Goal: Task Accomplishment & Management: Use online tool/utility

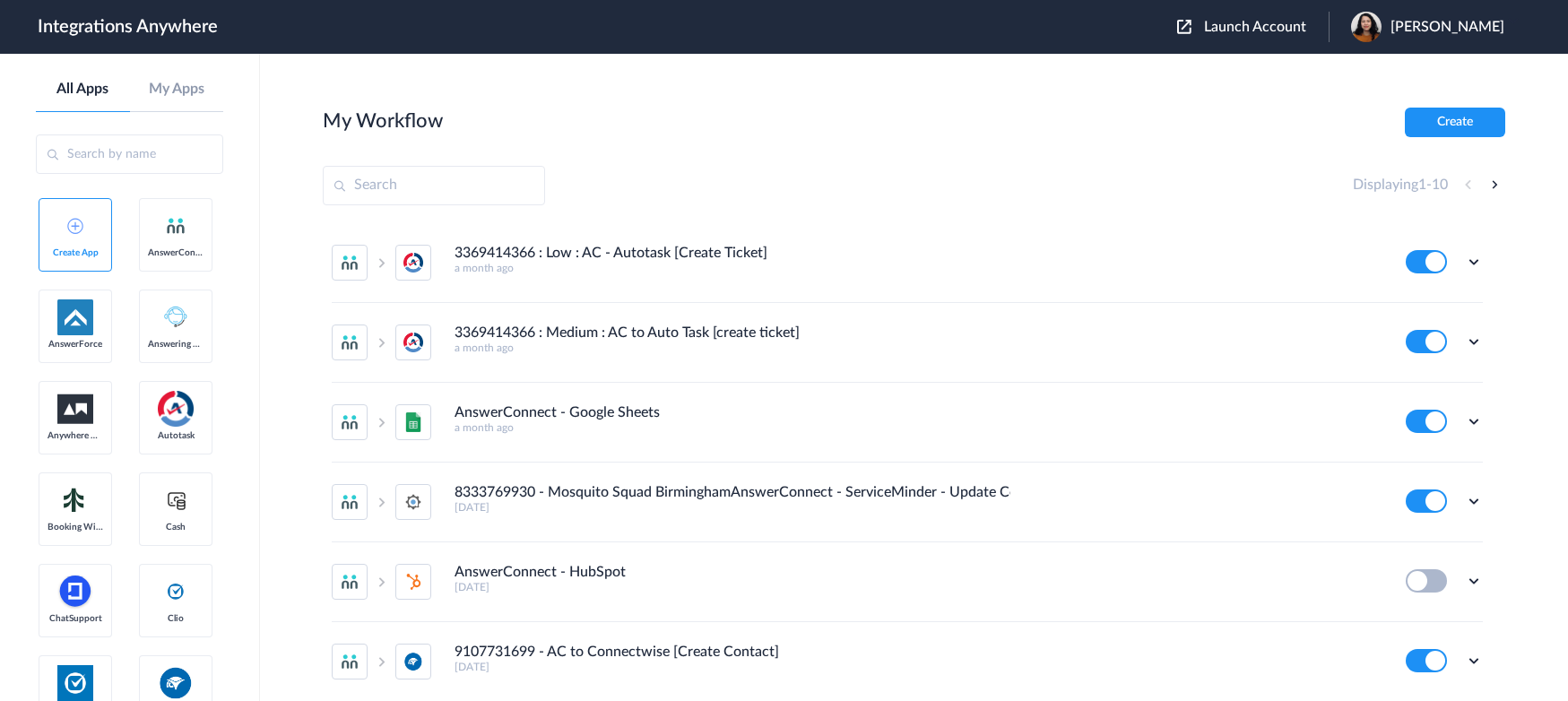
click at [1255, 23] on span "Launch Account" at bounding box center [1255, 26] width 102 height 14
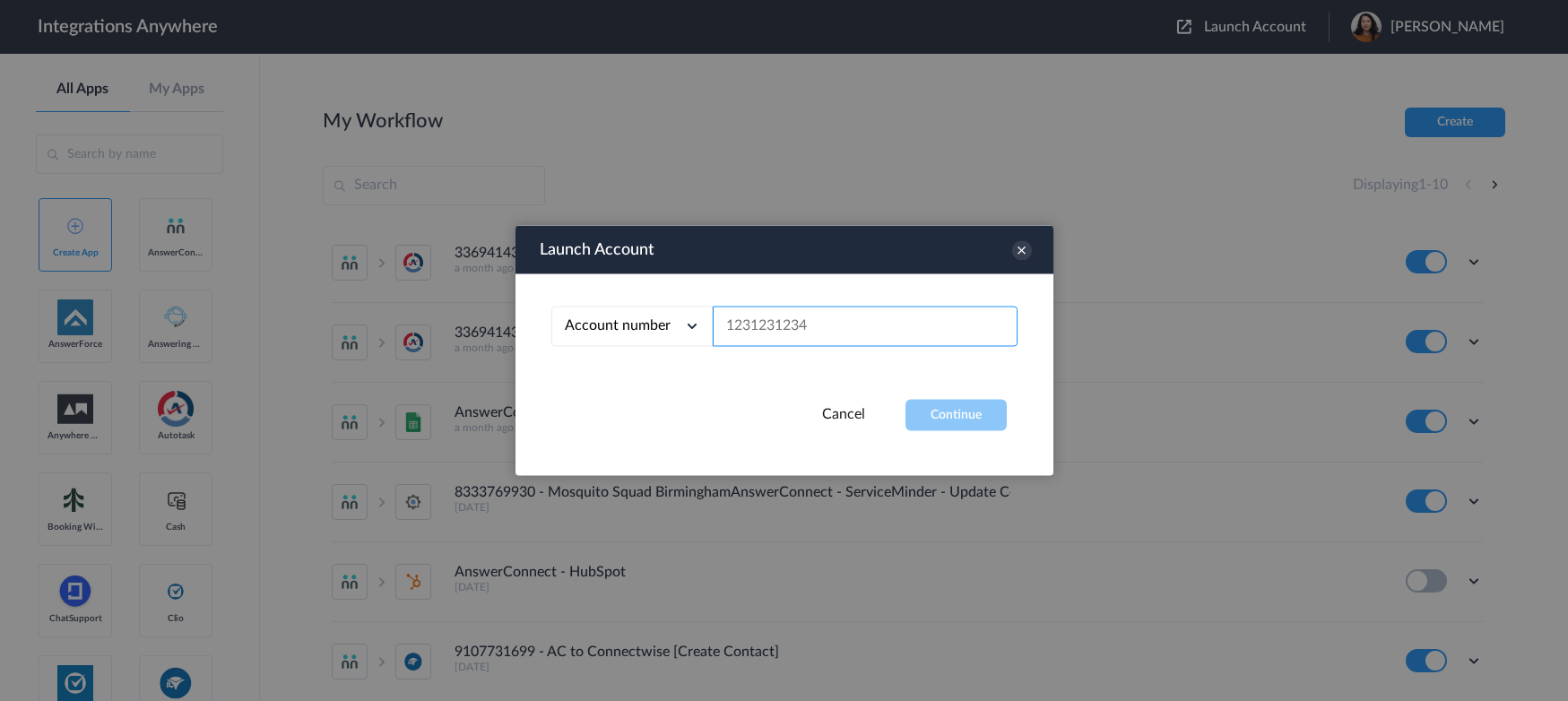
paste input "8774353204"
type input "8774353204"
click at [960, 425] on button "Continue" at bounding box center [955, 416] width 101 height 32
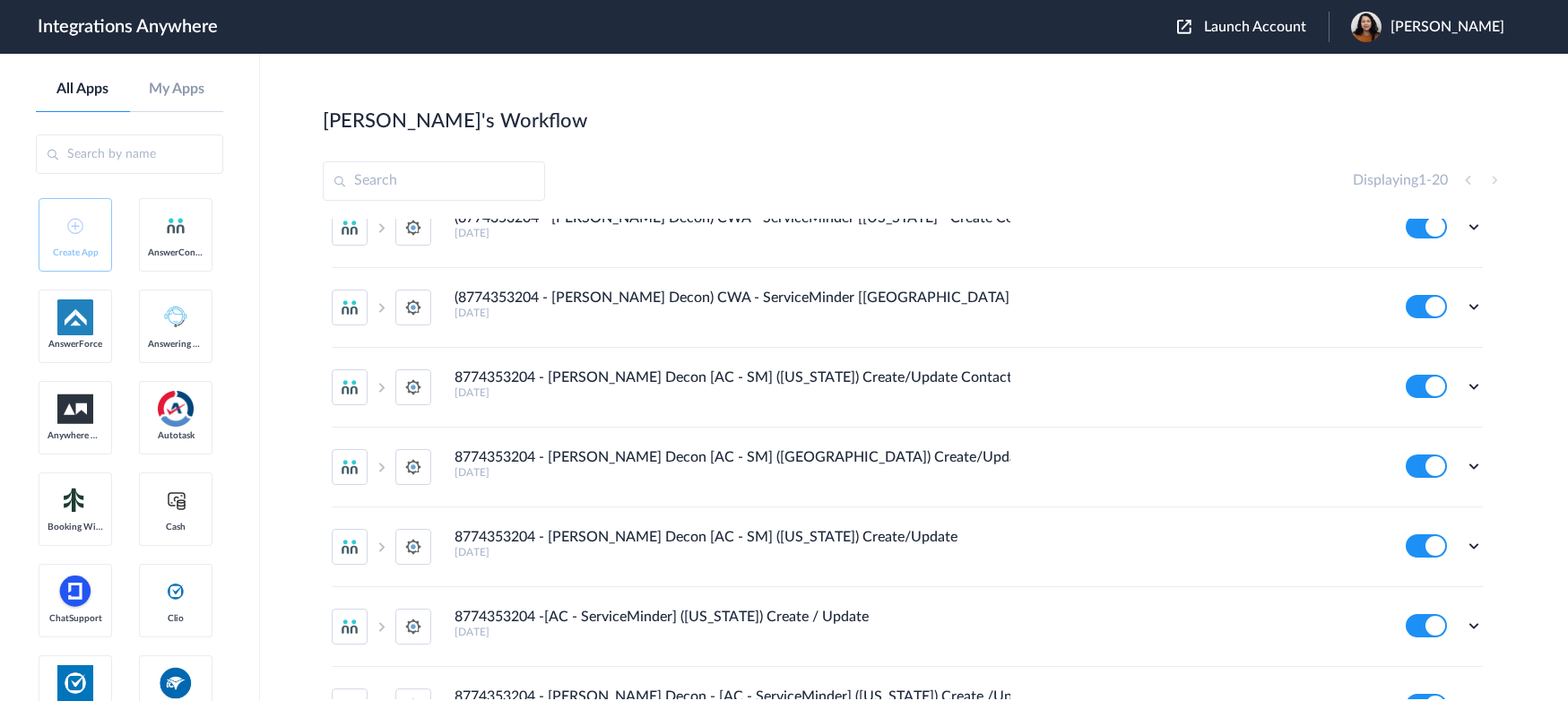
scroll to position [20, 0]
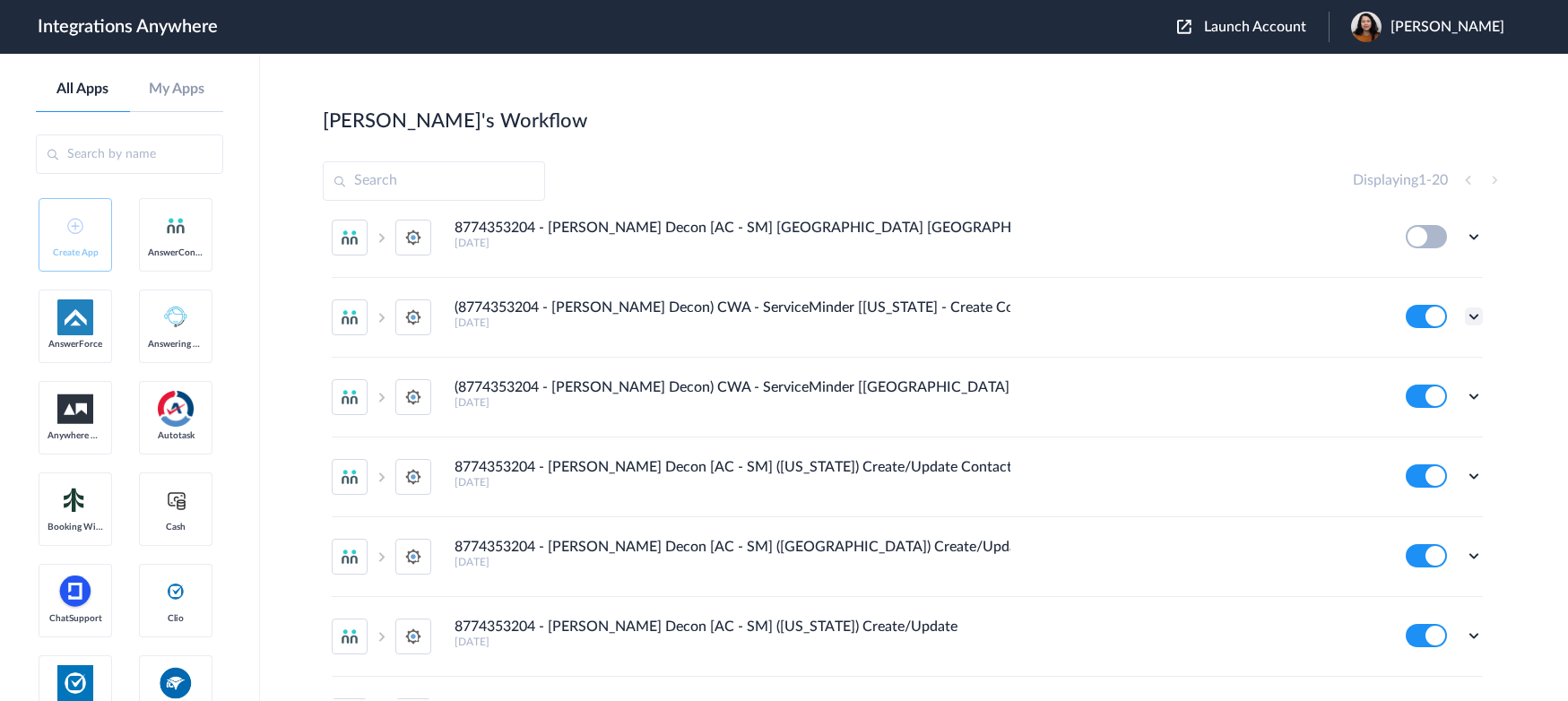
click at [1273, 315] on icon at bounding box center [1473, 316] width 18 height 18
click at [1273, 391] on link "Task history" at bounding box center [1422, 391] width 86 height 13
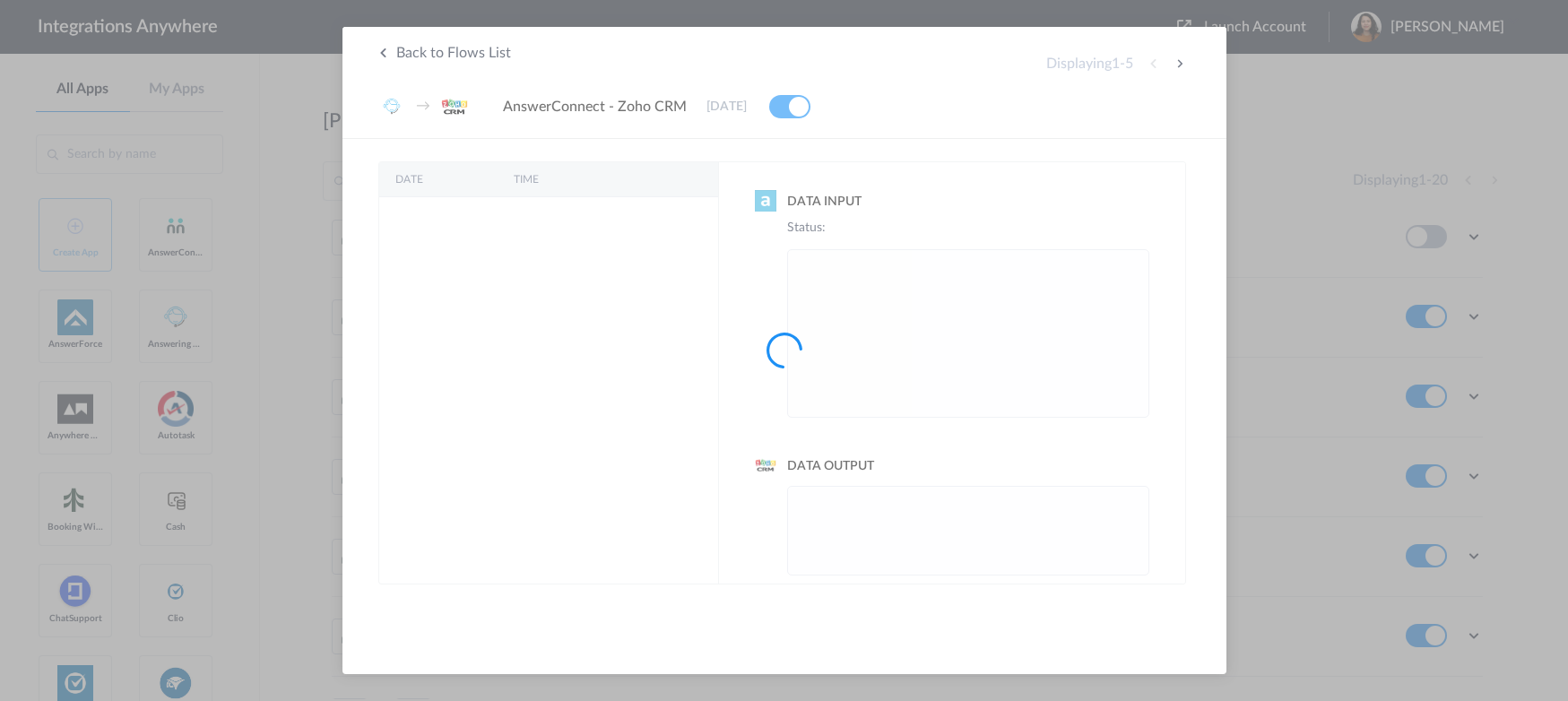
scroll to position [0, 0]
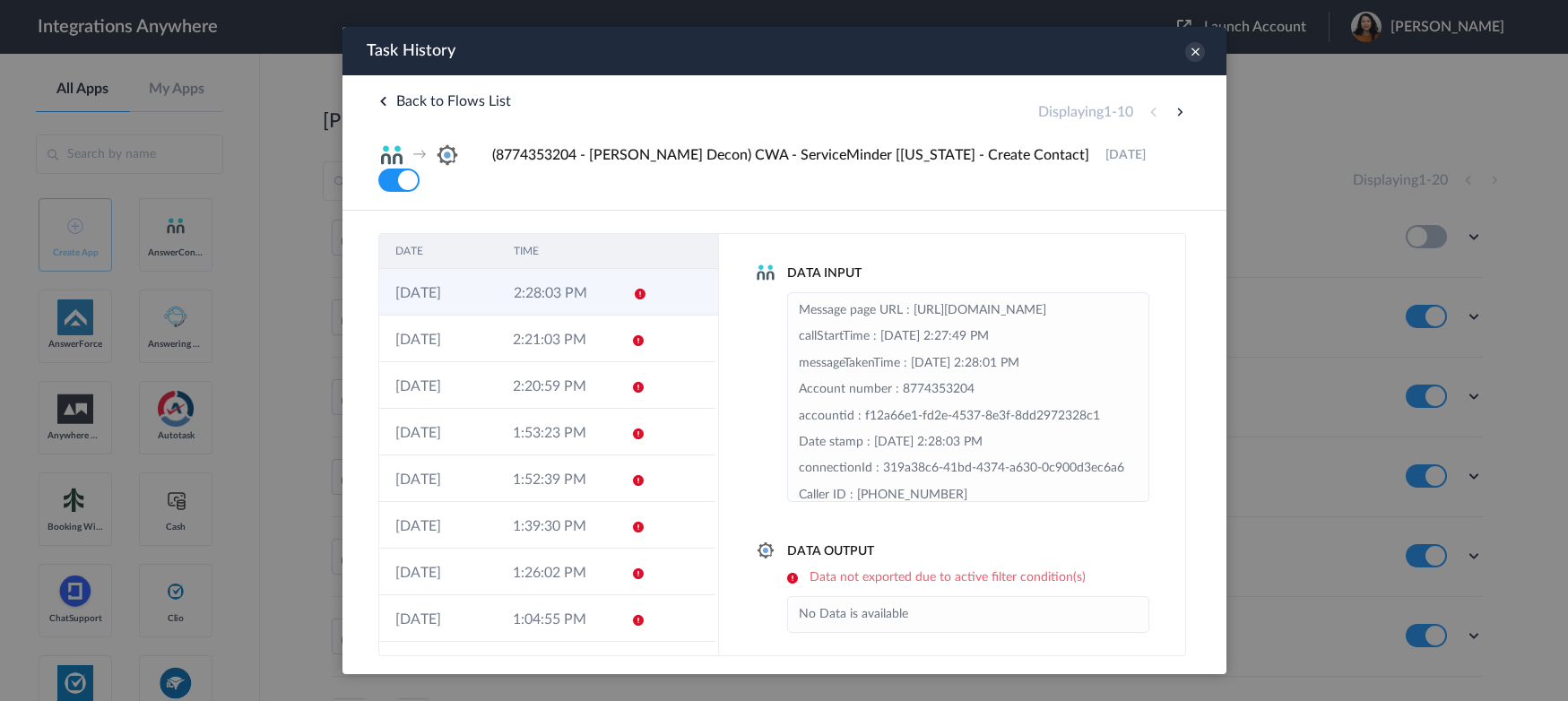
click at [632, 287] on icon at bounding box center [639, 294] width 14 height 14
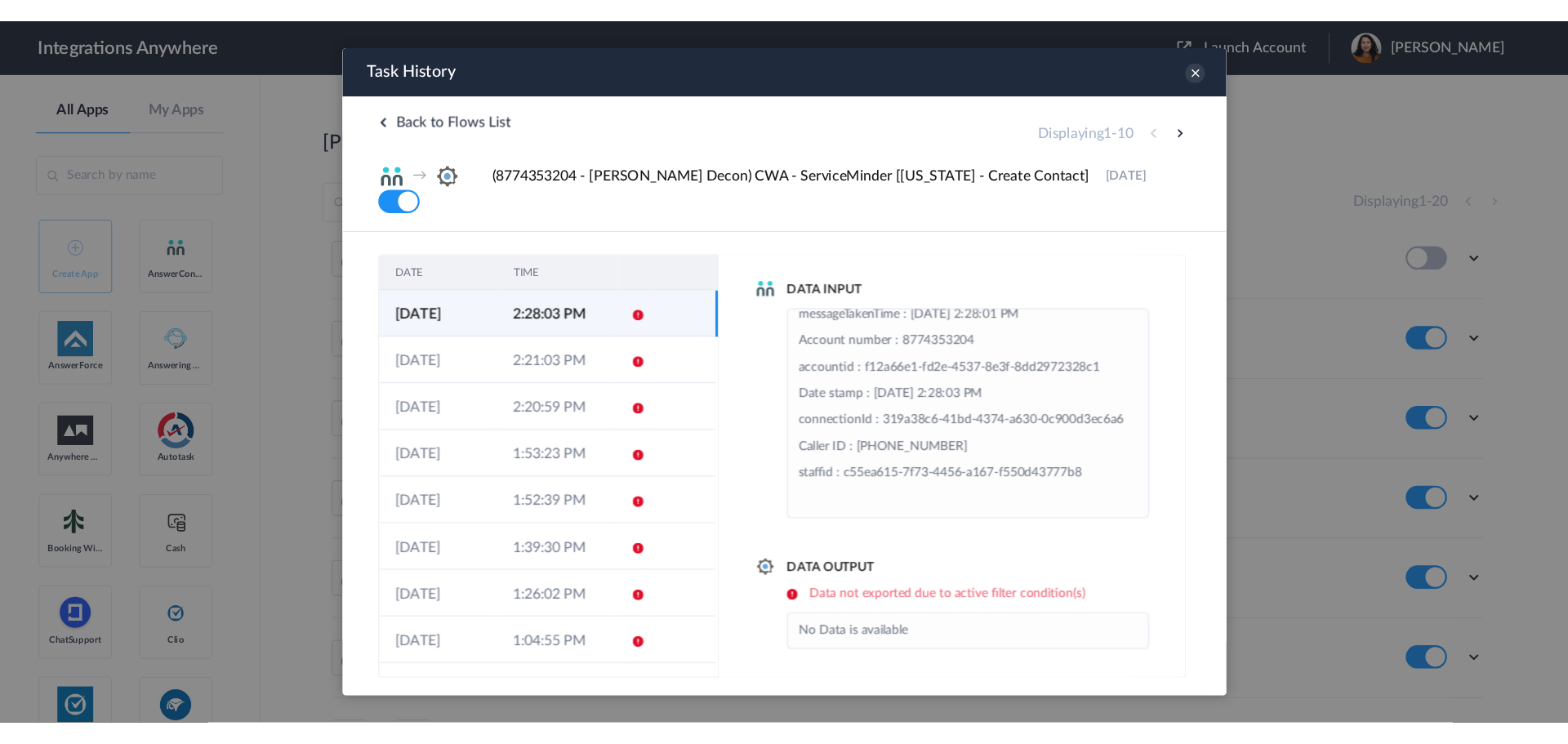
scroll to position [8, 0]
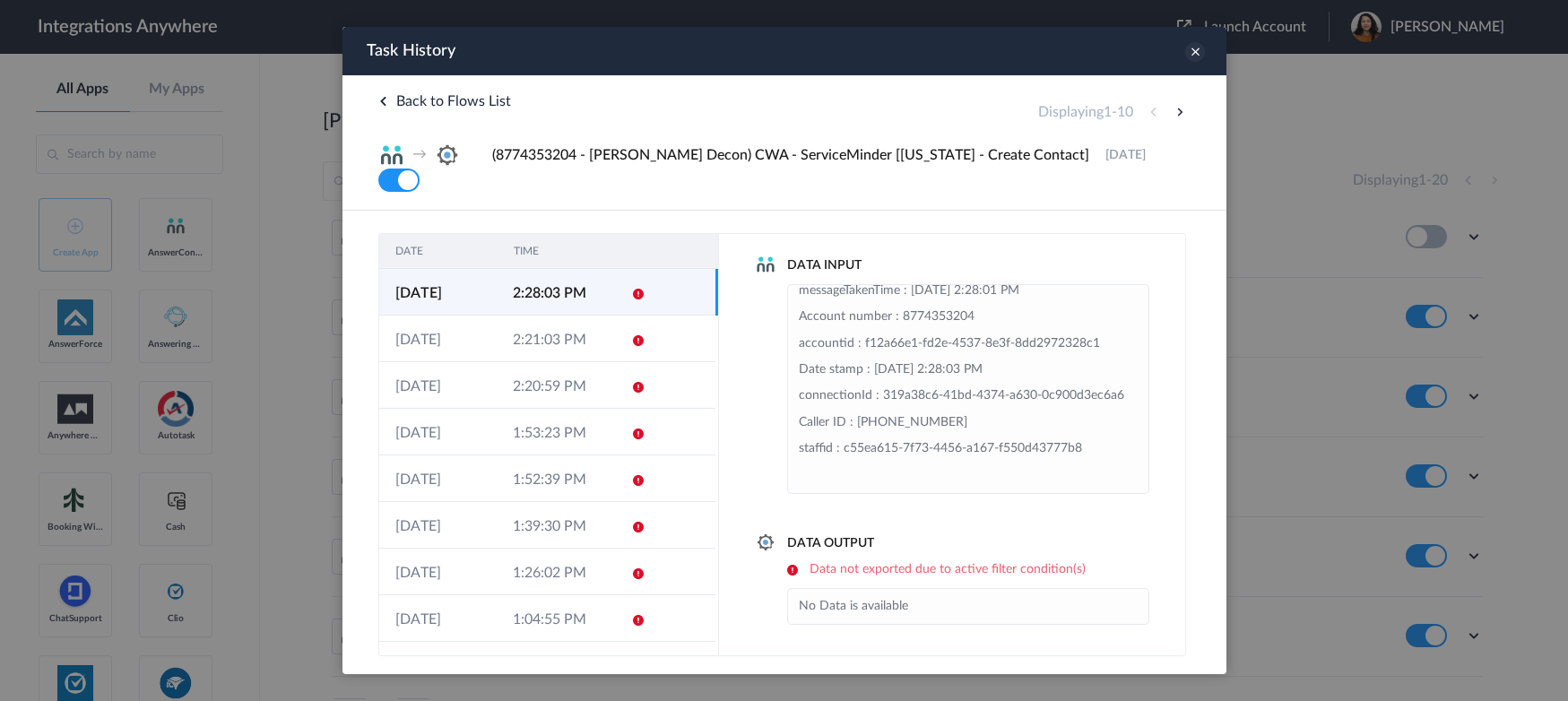
click at [1196, 59] on icon at bounding box center [1193, 51] width 20 height 20
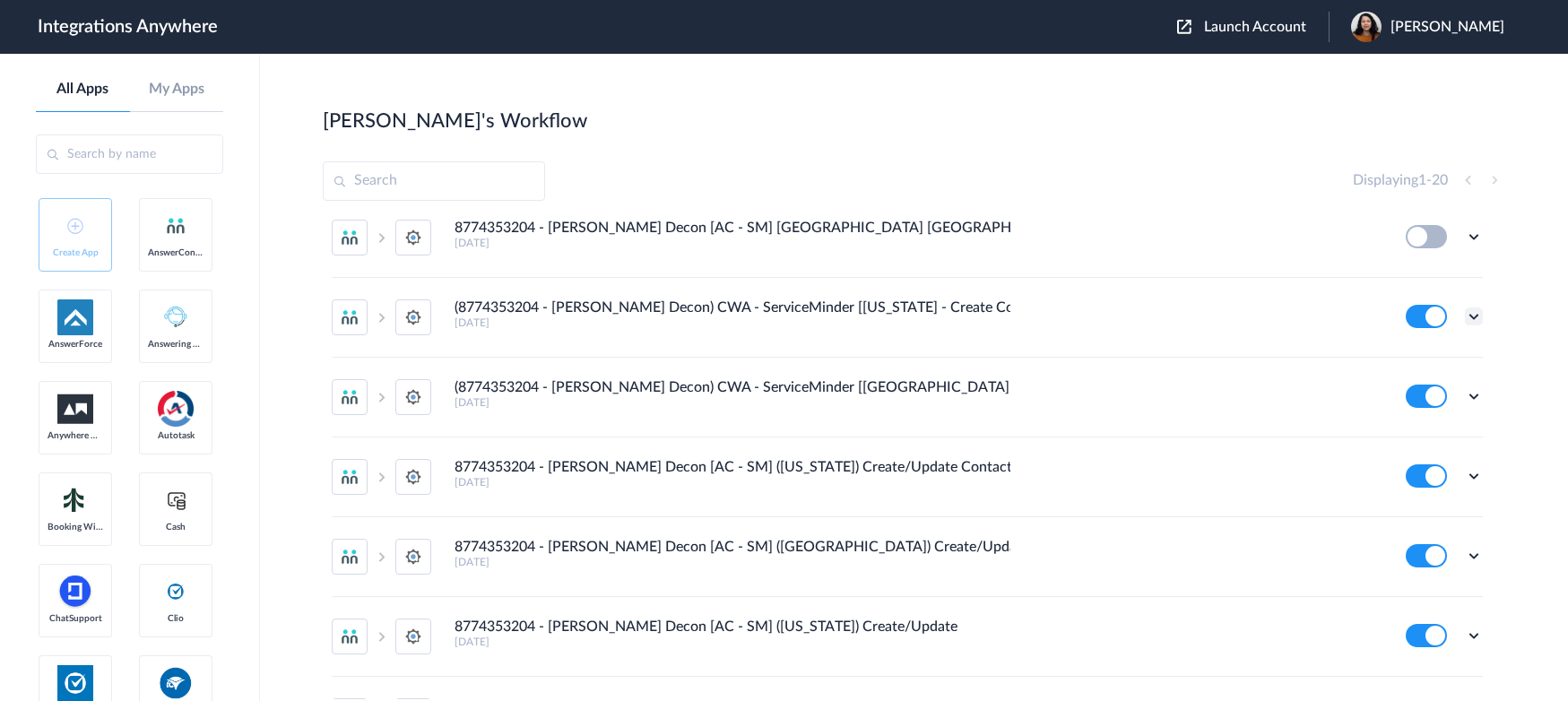
click at [1273, 318] on icon at bounding box center [1473, 316] width 18 height 18
click at [1273, 354] on li "Edit" at bounding box center [1424, 358] width 116 height 33
click at [1273, 392] on icon at bounding box center [1473, 396] width 18 height 18
click at [1273, 441] on link "Edit" at bounding box center [1401, 438] width 43 height 13
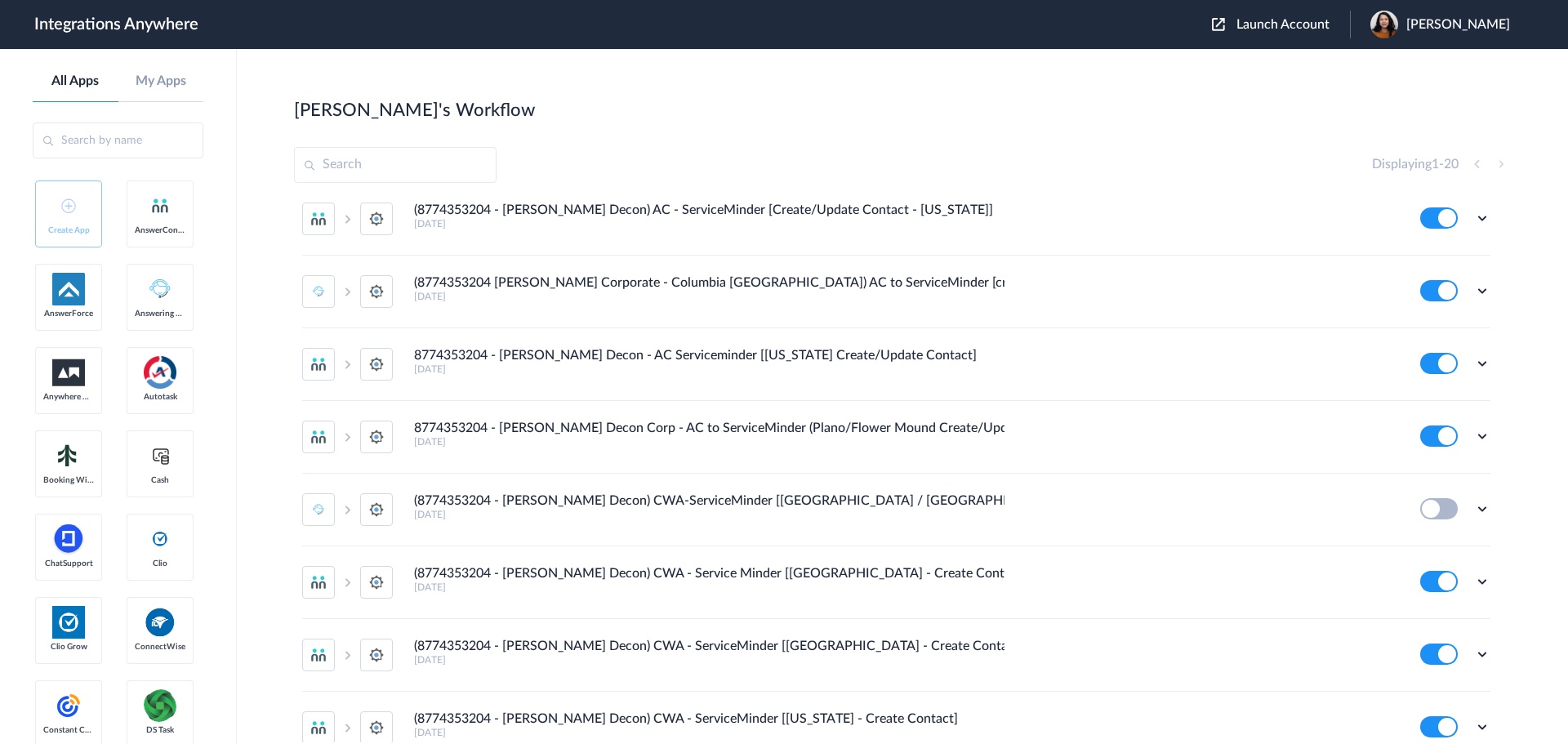
scroll to position [816, 0]
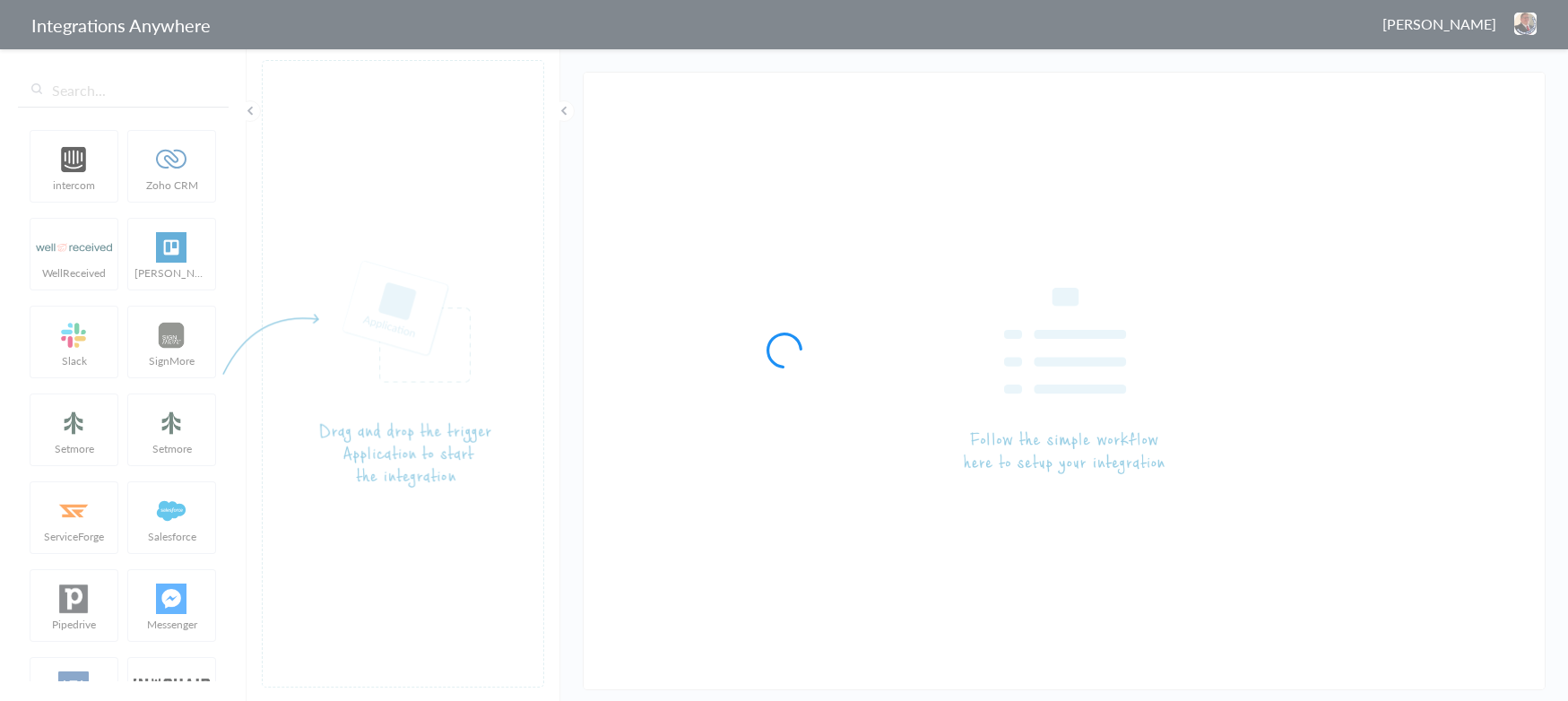
type input "(8774353204 - [PERSON_NAME] Decon) CWA - ServiceMinder [[US_STATE] - Create Con…"
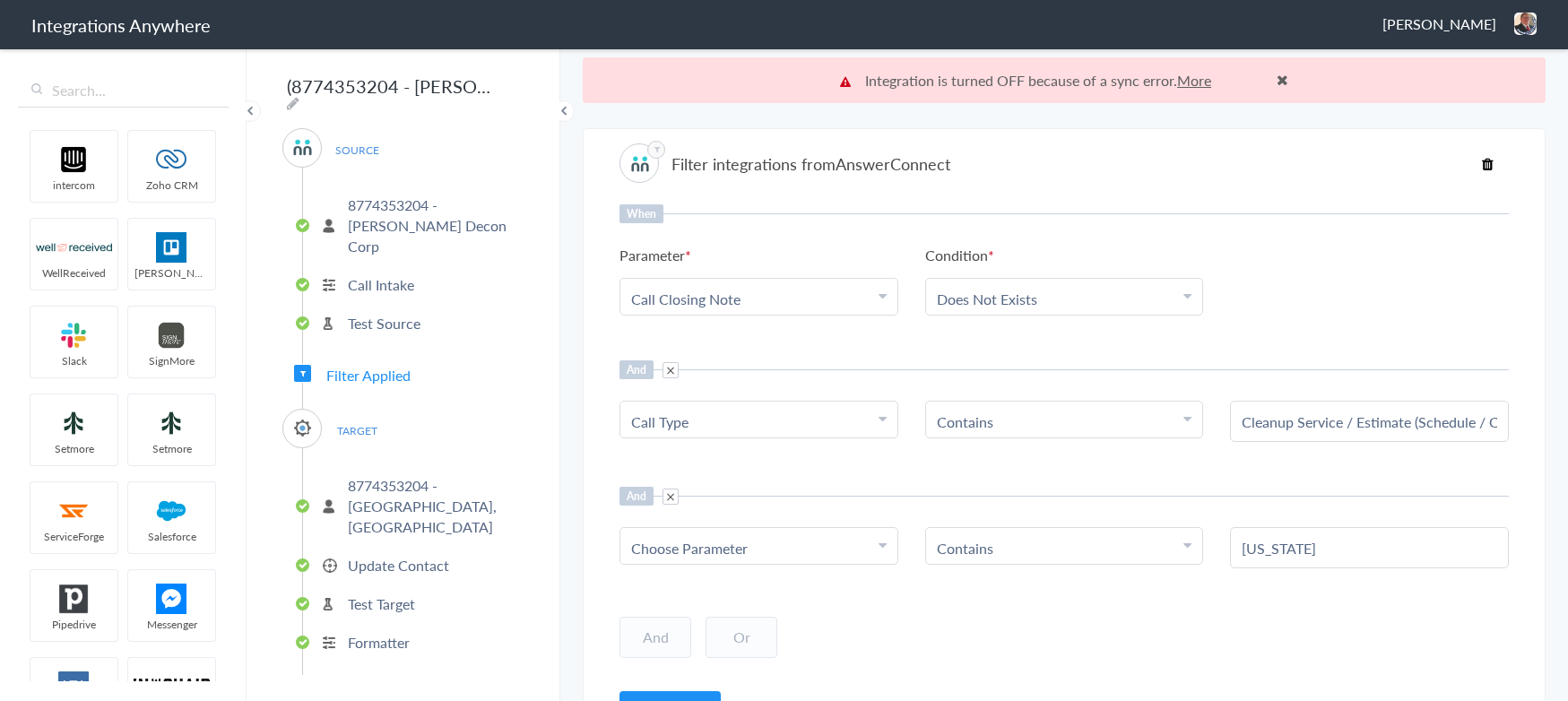
click at [801, 543] on div "Choose Parameter" at bounding box center [758, 549] width 256 height 20
click at [717, 547] on span "Choose Parameter" at bounding box center [689, 549] width 116 height 20
click at [686, 605] on input "text" at bounding box center [758, 597] width 277 height 38
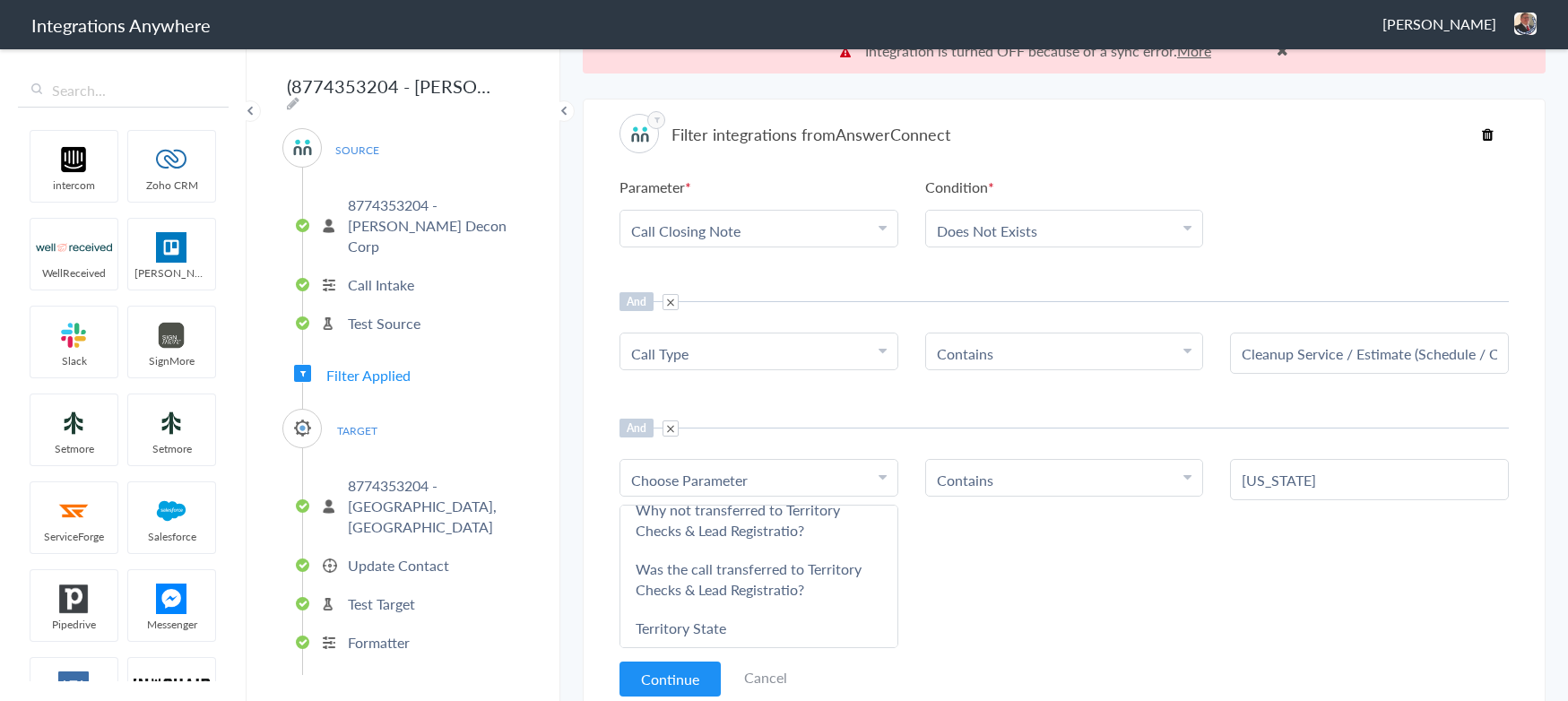
scroll to position [46, 0]
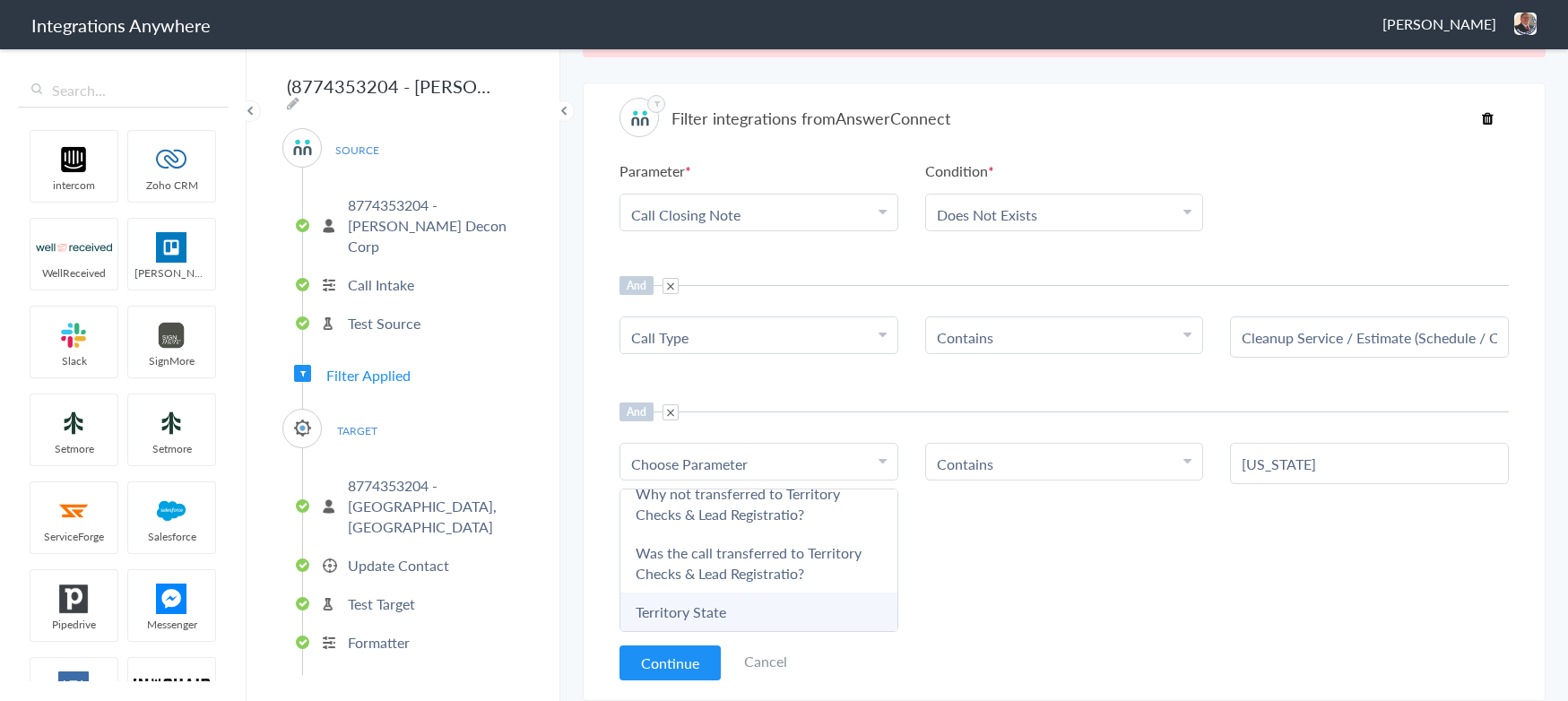
type input "ter"
click at [761, 615] on link "Territory State" at bounding box center [758, 612] width 277 height 38
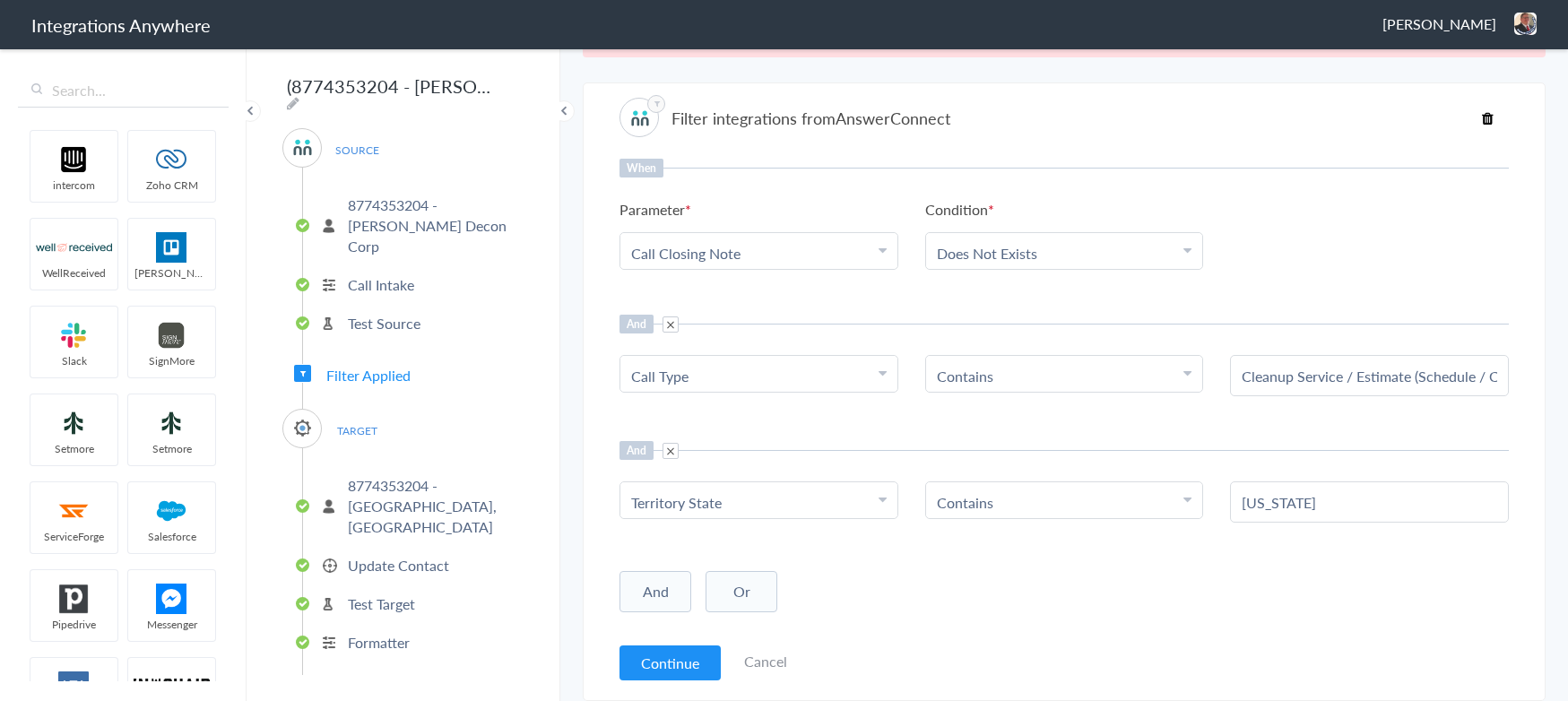
click at [1026, 575] on div "And Or Add Filter" at bounding box center [1063, 590] width 889 height 45
click at [663, 659] on button "Continue" at bounding box center [669, 663] width 101 height 35
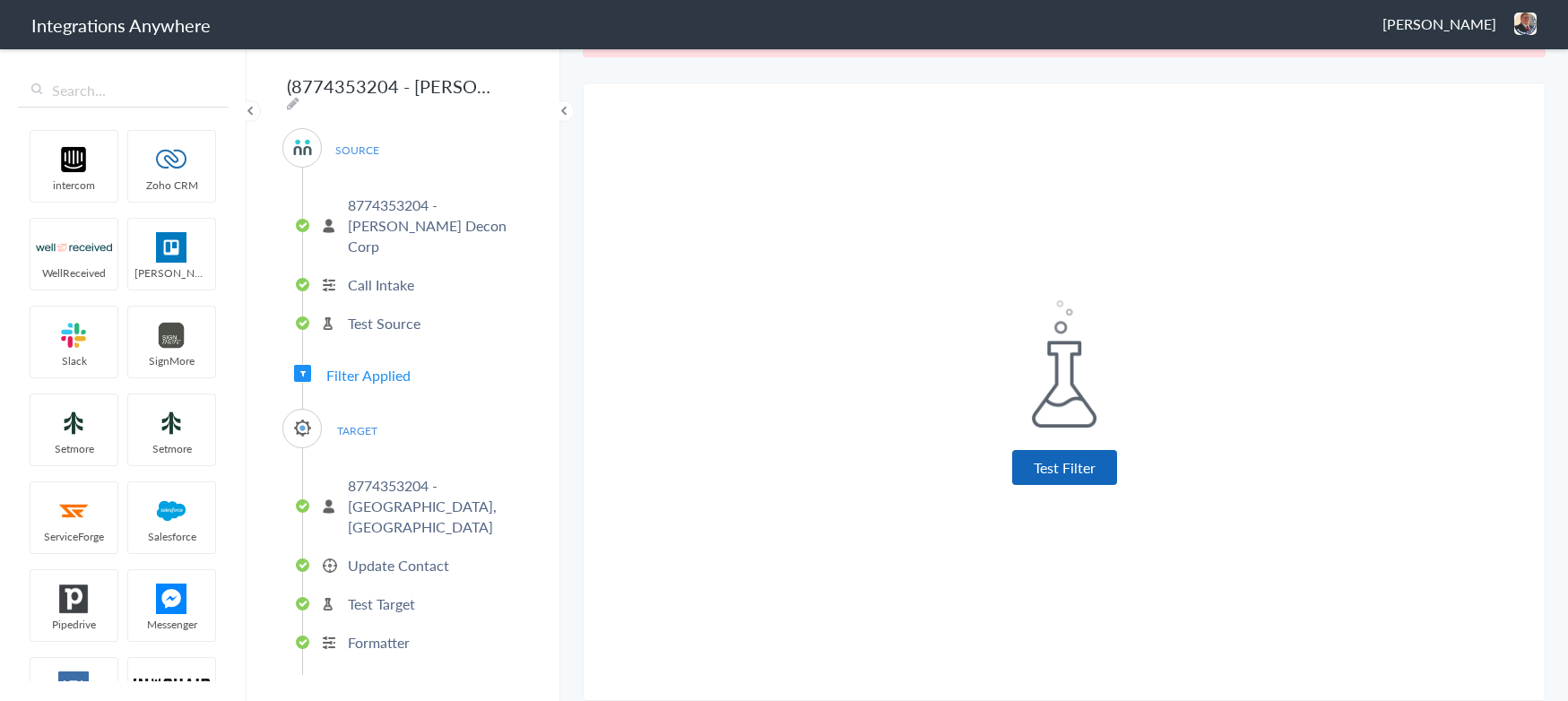
click at [1057, 452] on button "Test Filter" at bounding box center [1064, 468] width 105 height 35
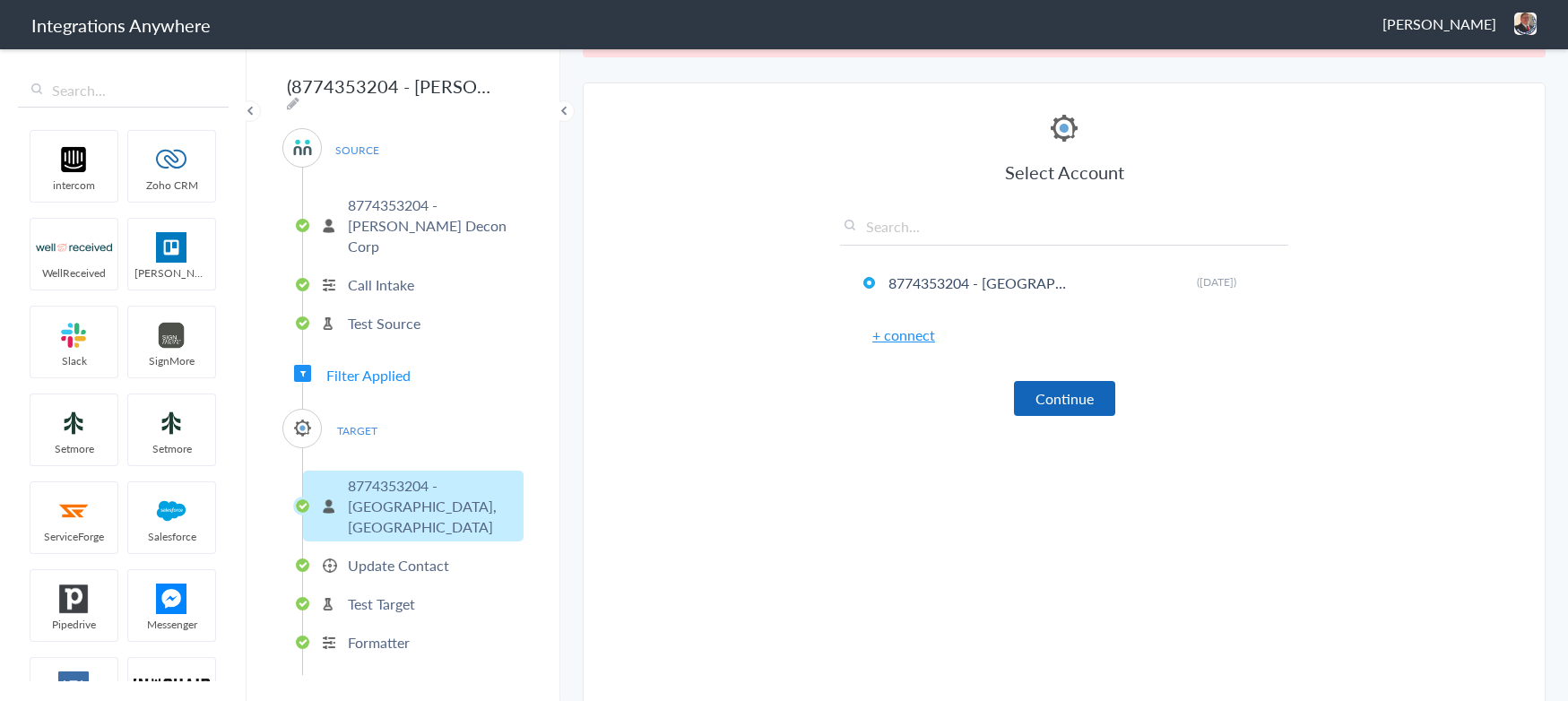
click at [1086, 407] on button "Continue" at bounding box center [1064, 399] width 101 height 35
click at [1052, 400] on button "Continue" at bounding box center [1064, 399] width 101 height 35
click at [1056, 391] on button "Continue" at bounding box center [1064, 399] width 101 height 35
click at [917, 341] on link "+ connect" at bounding box center [903, 335] width 63 height 20
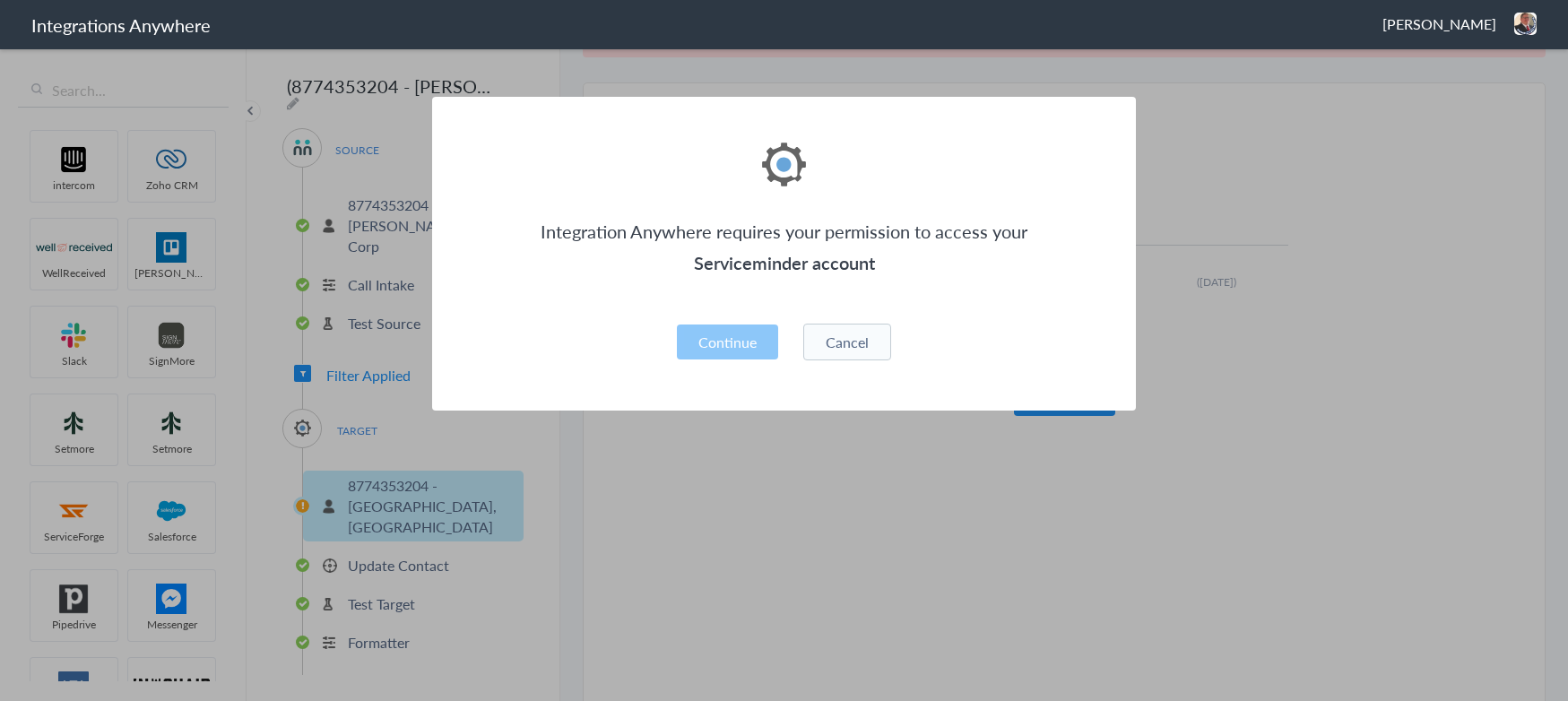
click at [720, 483] on section "Integration Anywhere requires your permission to access your Serviceminder acco…" at bounding box center [784, 350] width 1568 height 701
click at [1131, 90] on section "Integration Anywhere requires your permission to access your Serviceminder acco…" at bounding box center [784, 350] width 1568 height 701
click at [866, 352] on button "Cancel" at bounding box center [847, 342] width 88 height 37
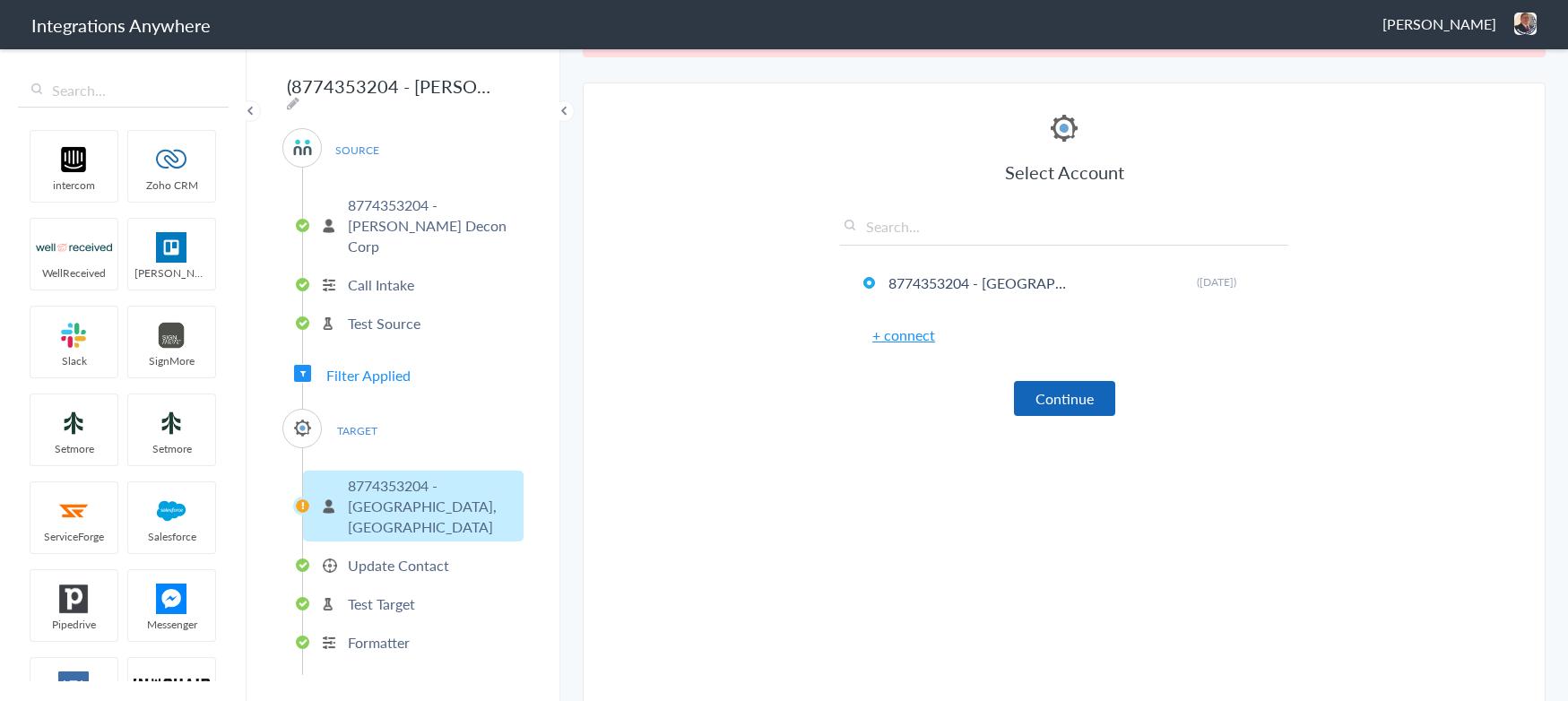
click at [1061, 394] on button "Continue" at bounding box center [1064, 399] width 101 height 35
click at [901, 337] on link "+ connect" at bounding box center [903, 335] width 63 height 20
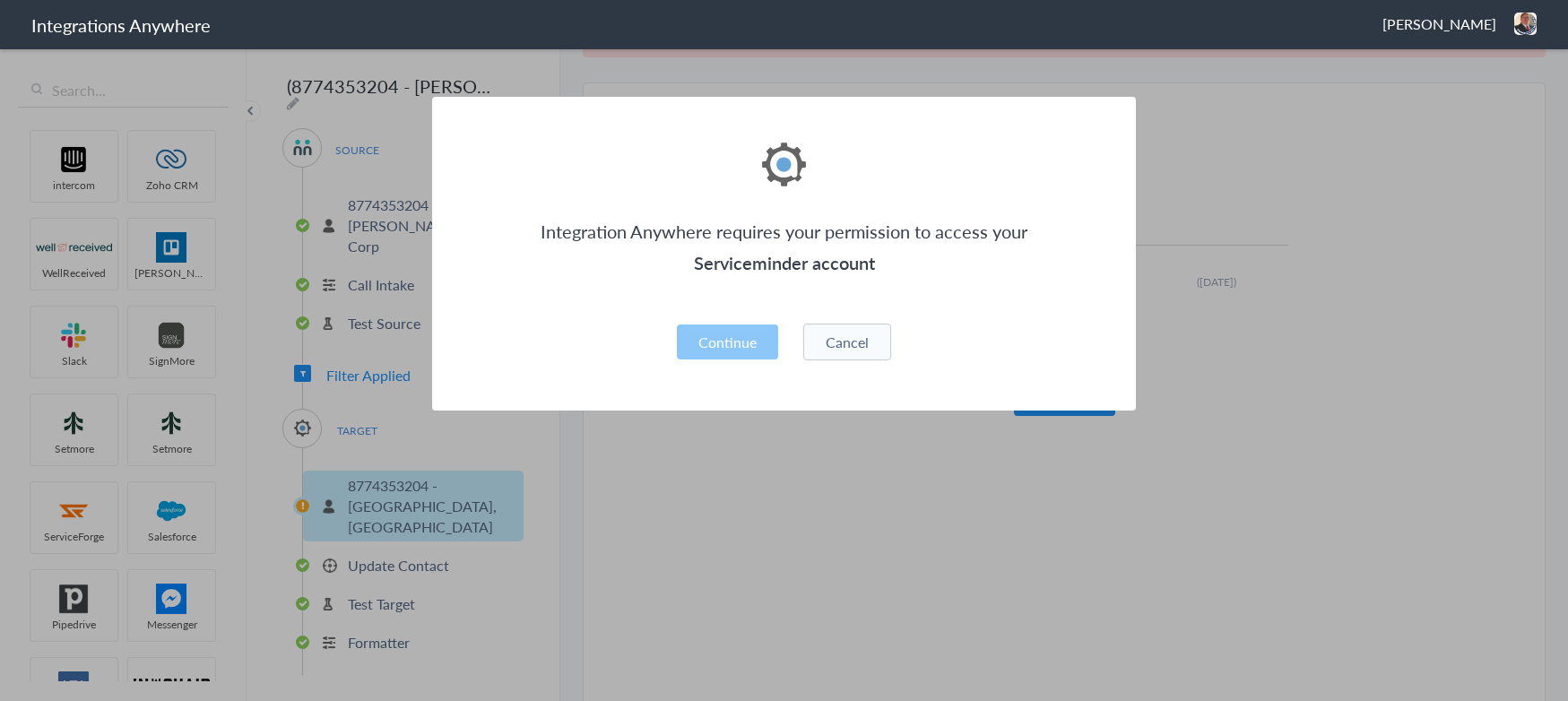
click at [850, 342] on button "Cancel" at bounding box center [847, 342] width 88 height 37
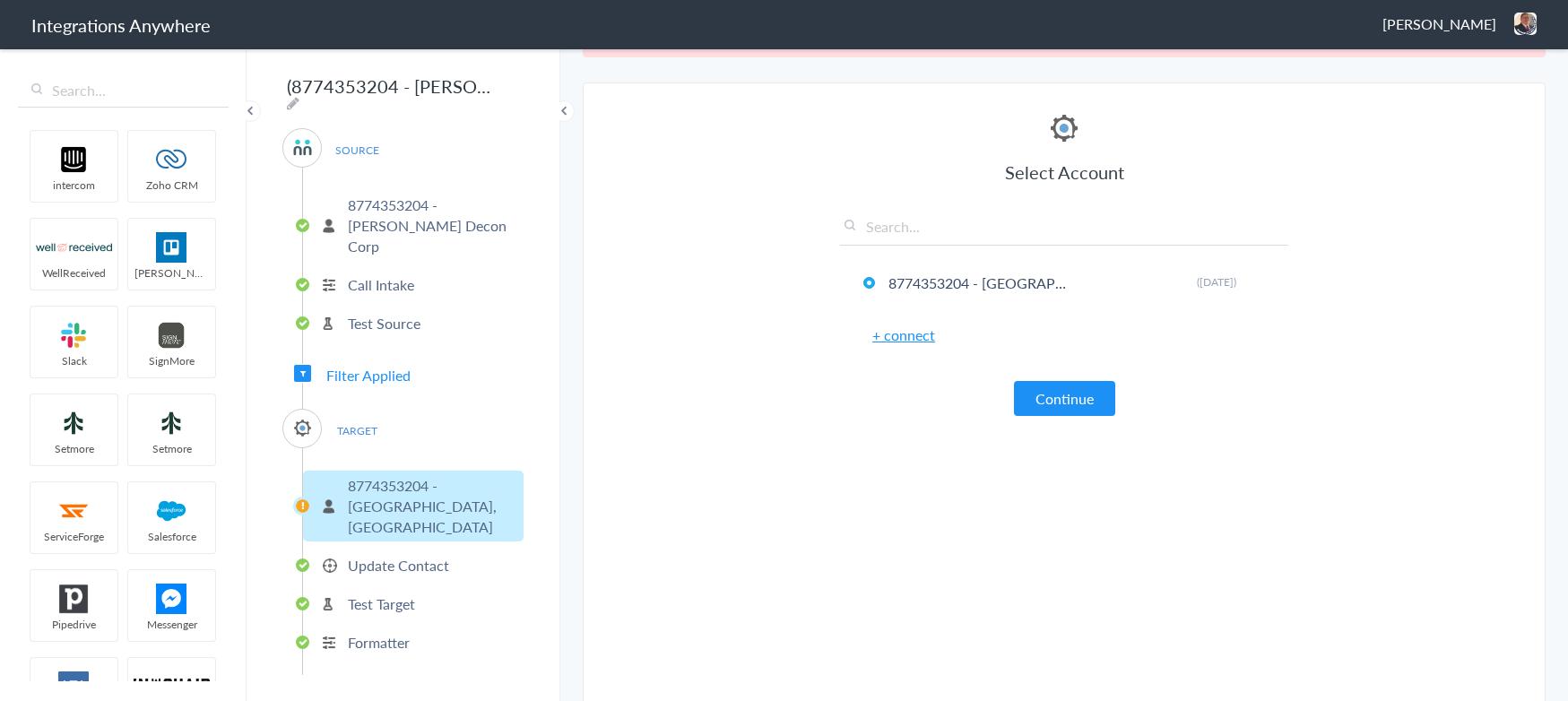
click at [396, 487] on p "8774353204 - Lafayette, LA" at bounding box center [433, 506] width 171 height 62
click at [389, 555] on p "Update Contact" at bounding box center [398, 565] width 101 height 20
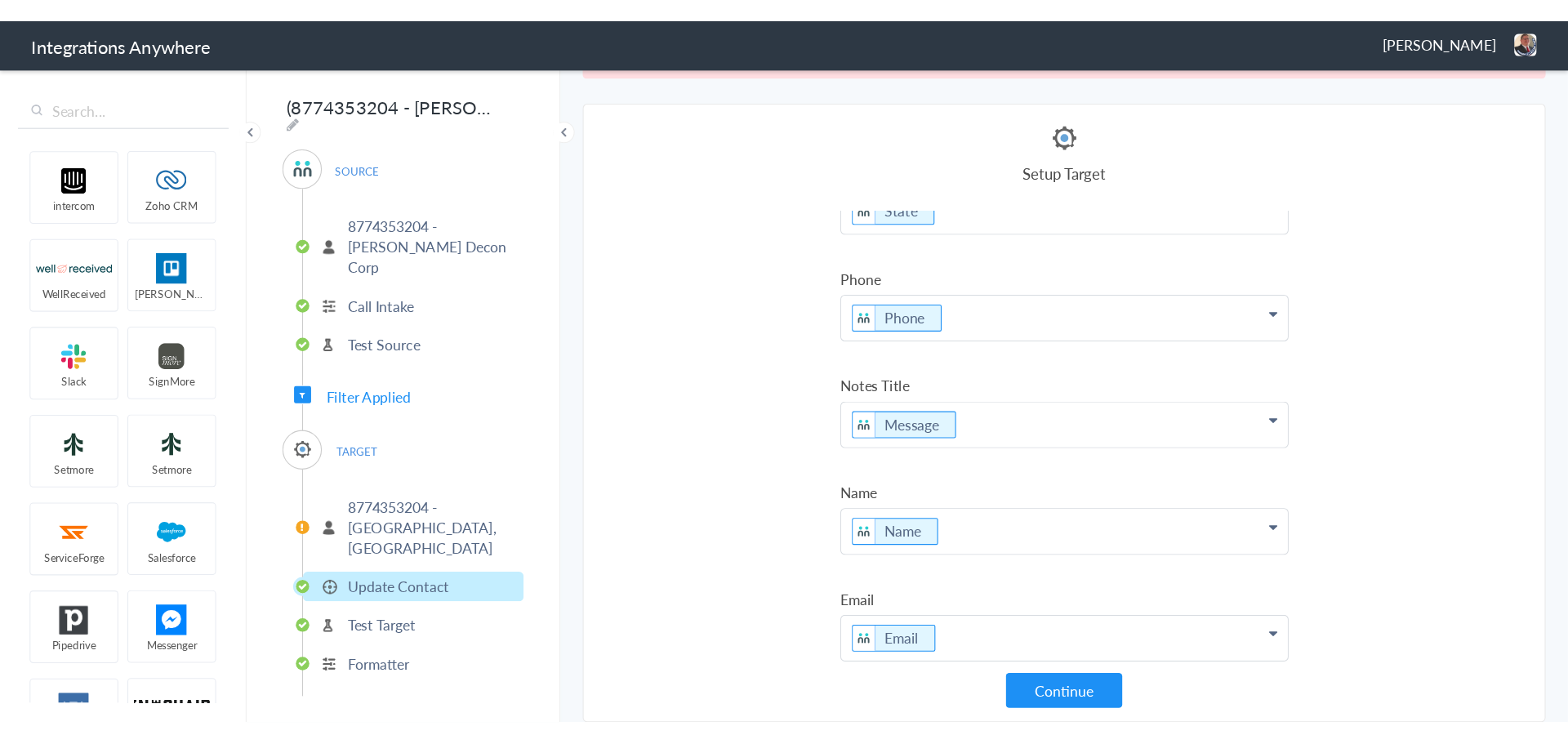
scroll to position [526, 0]
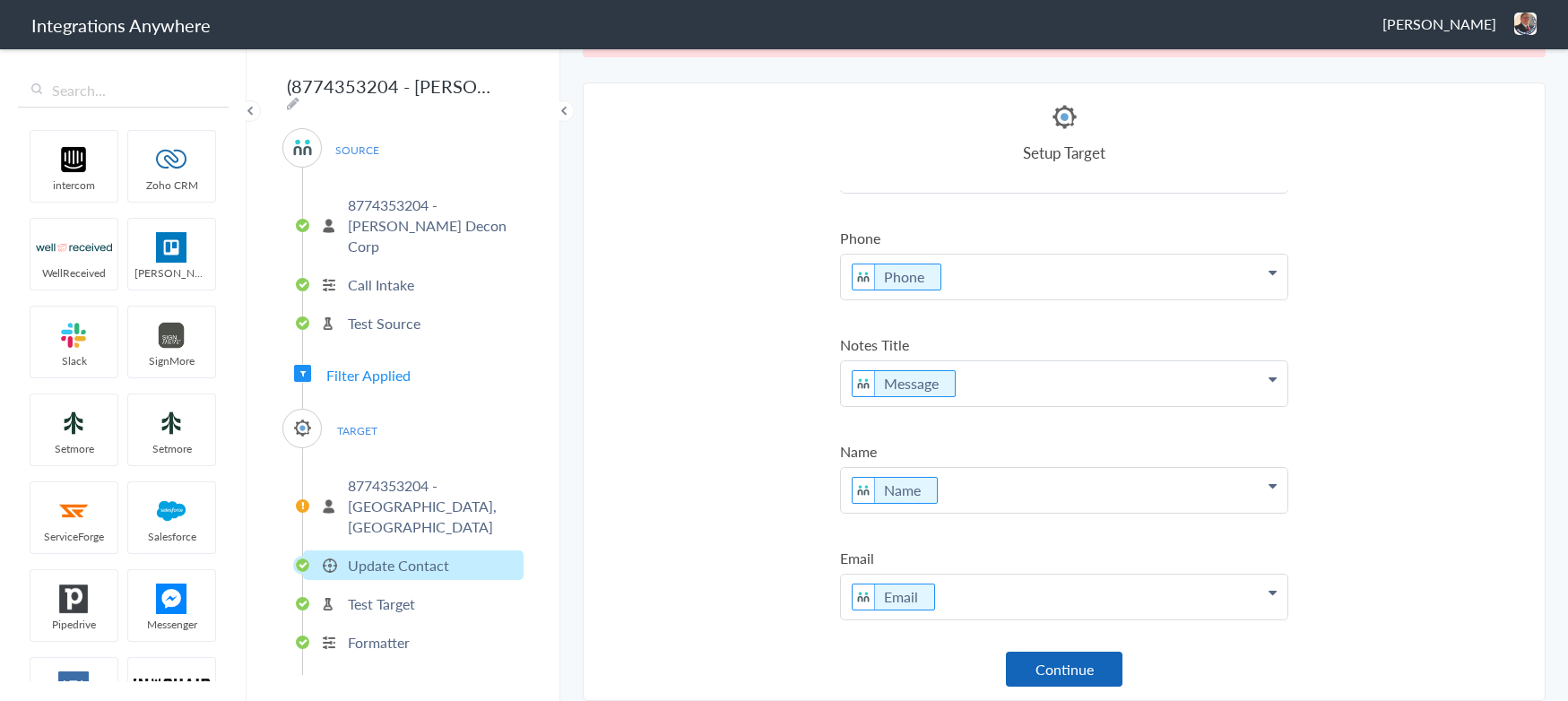
click at [1076, 681] on button "Continue" at bounding box center [1063, 669] width 116 height 35
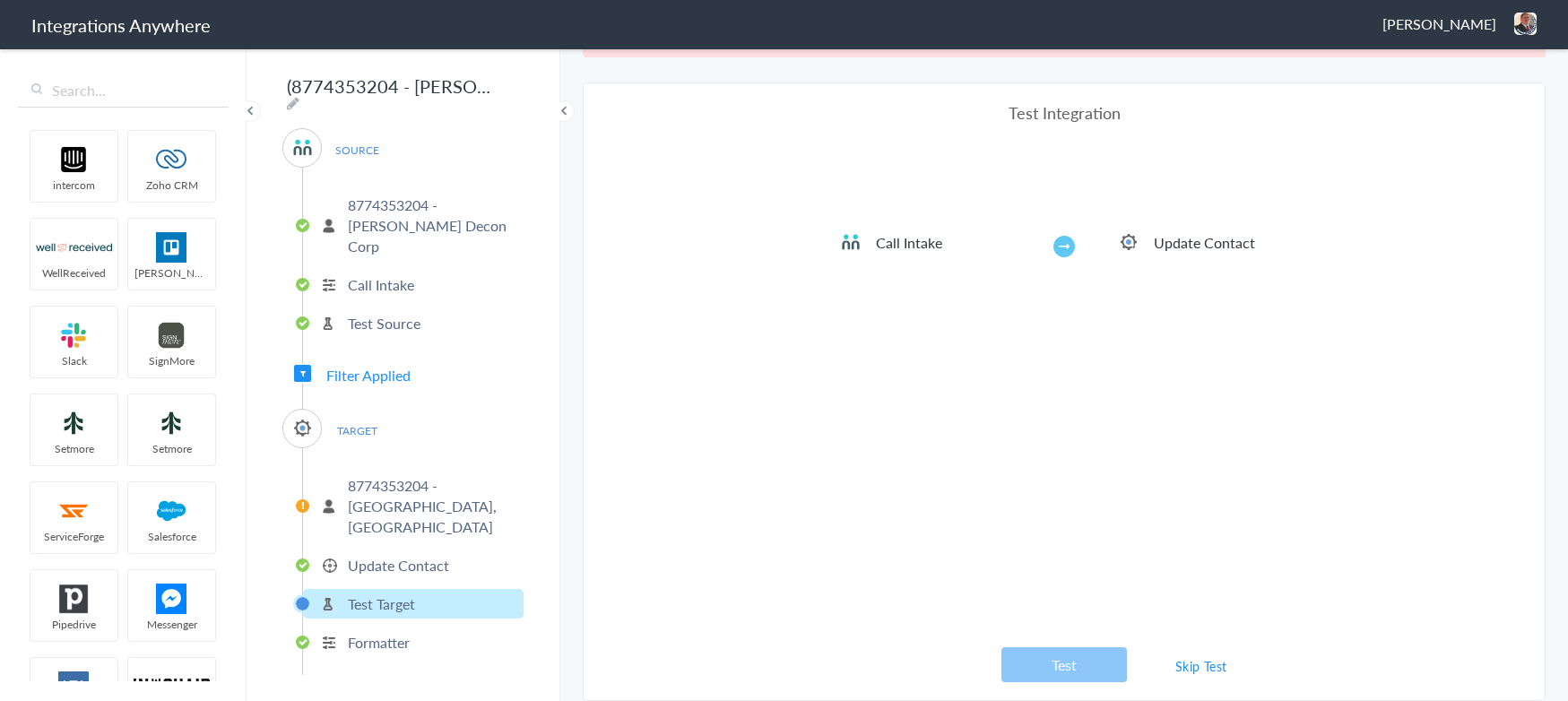
click at [419, 475] on p "8774353204 - Lafayette, LA" at bounding box center [433, 506] width 171 height 62
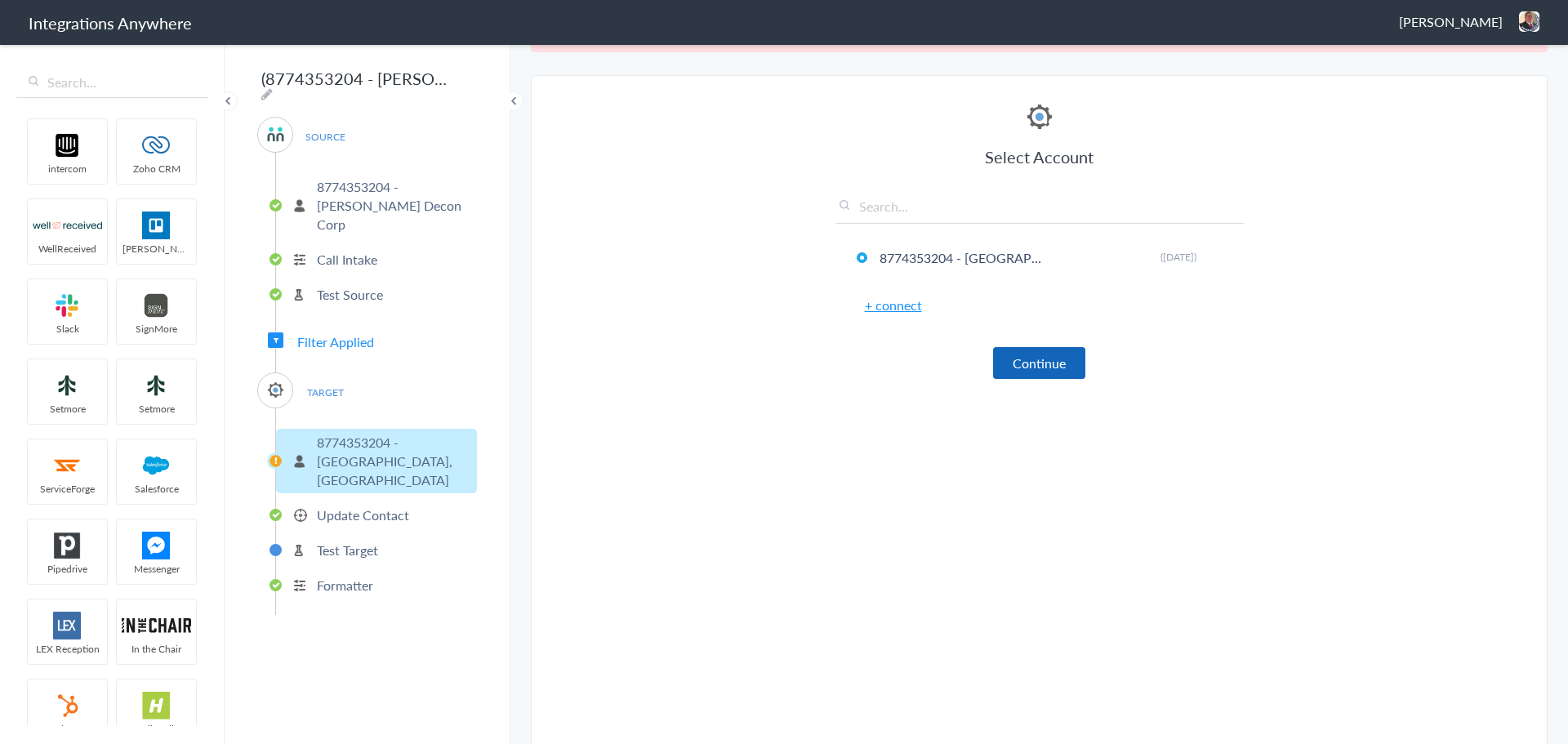
click at [1012, 367] on button "Continue" at bounding box center [1039, 363] width 92 height 32
click at [1006, 362] on button "Continue" at bounding box center [1039, 363] width 92 height 32
click at [1013, 357] on button "Continue" at bounding box center [1039, 363] width 92 height 32
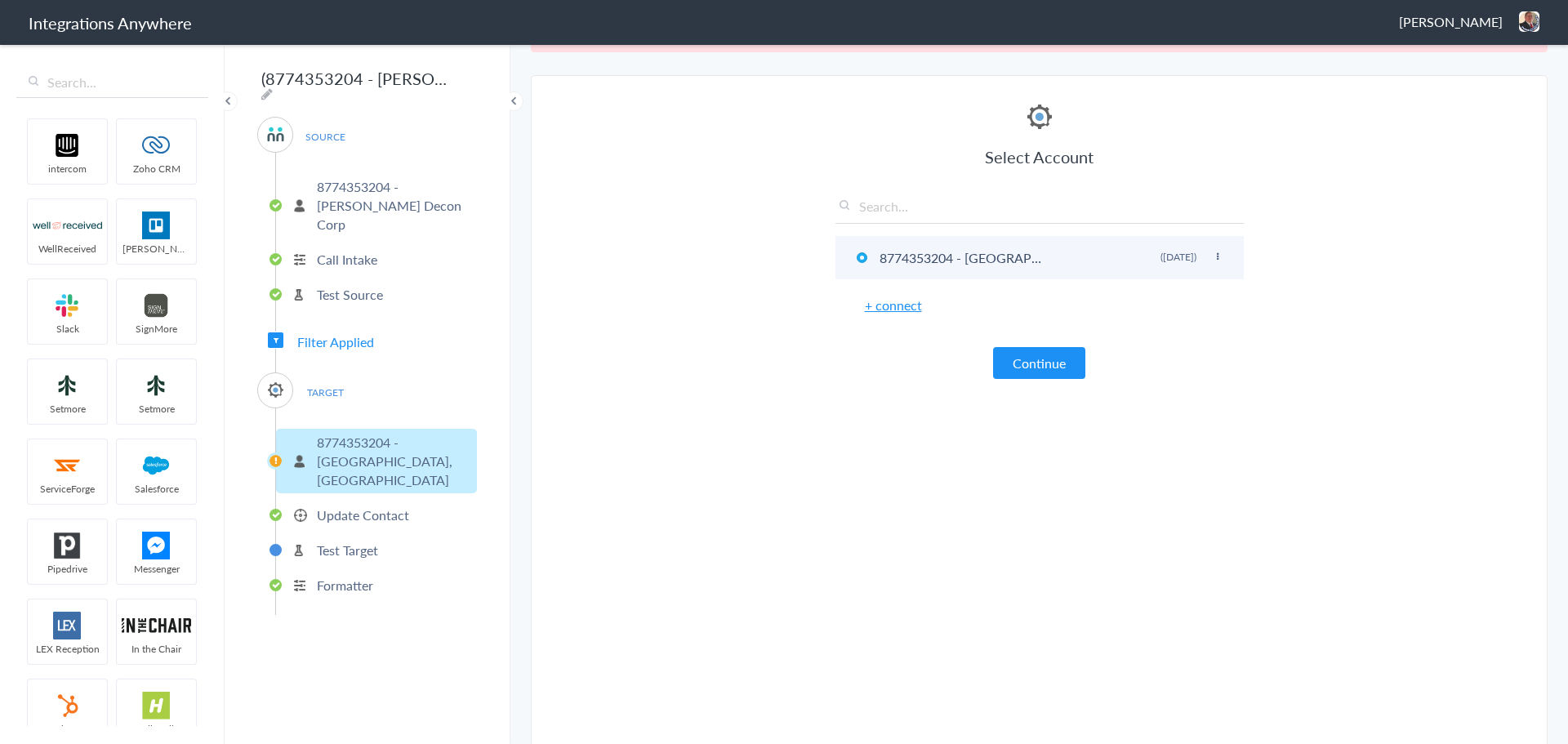
click at [961, 256] on li "8774353204 - Lafayette, LA Rename Delete (2 years ago)" at bounding box center [1040, 257] width 408 height 43
click at [1005, 248] on li "8774353204 - Lafayette, LA Rename Delete (2 years ago)" at bounding box center [1040, 257] width 408 height 43
click at [380, 505] on p "Update Contact" at bounding box center [362, 515] width 92 height 19
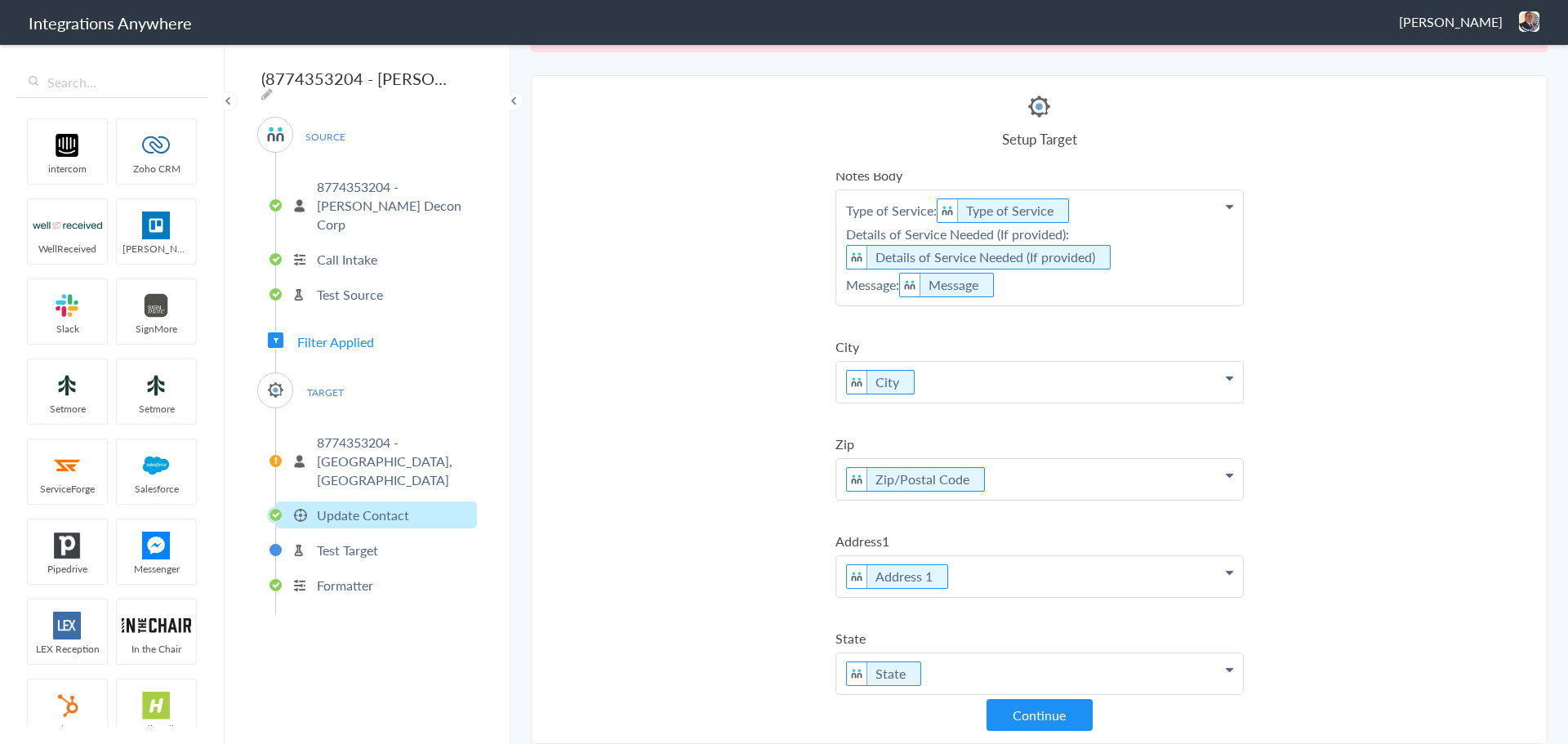
scroll to position [0, 0]
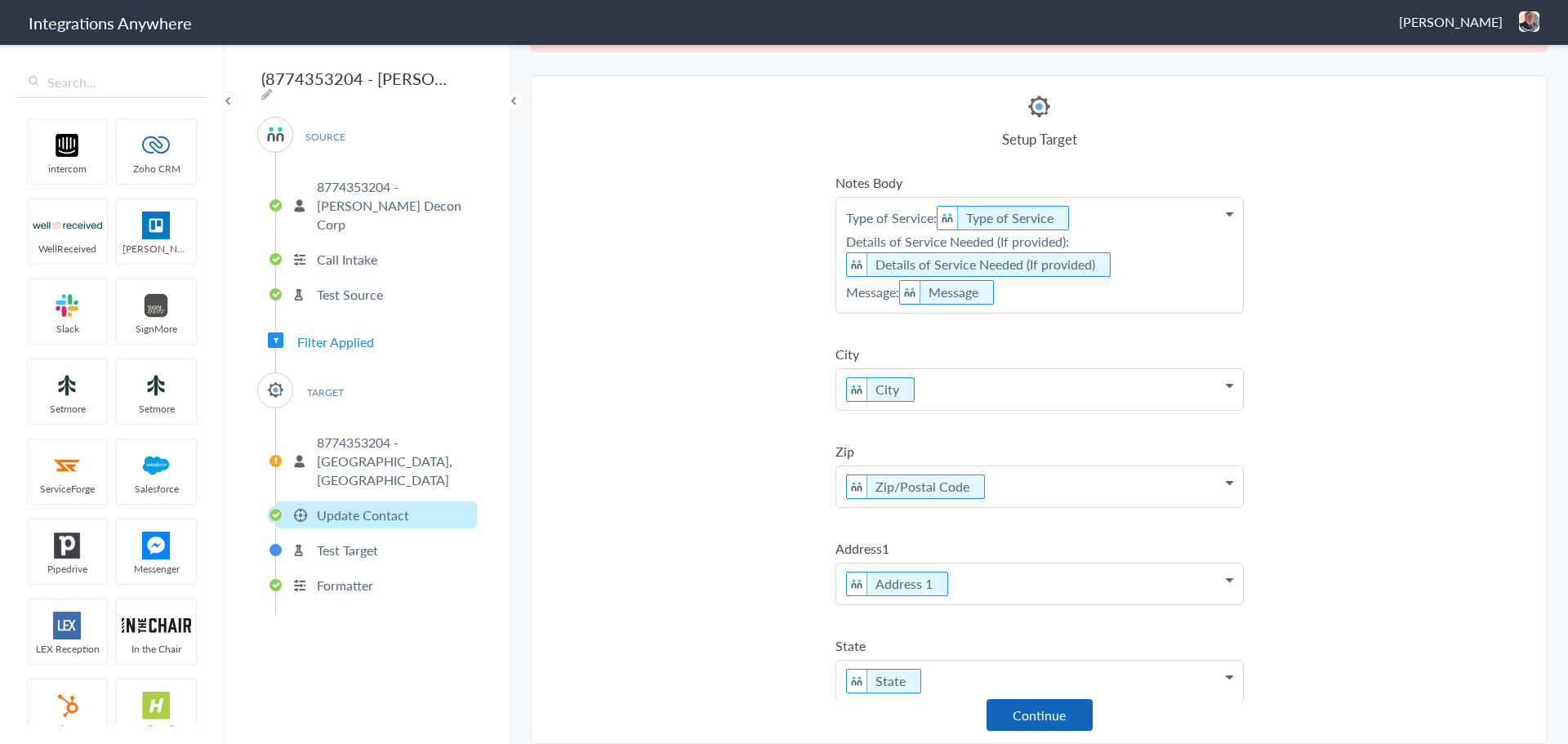
click at [1024, 637] on button "Continue" at bounding box center [1039, 715] width 106 height 32
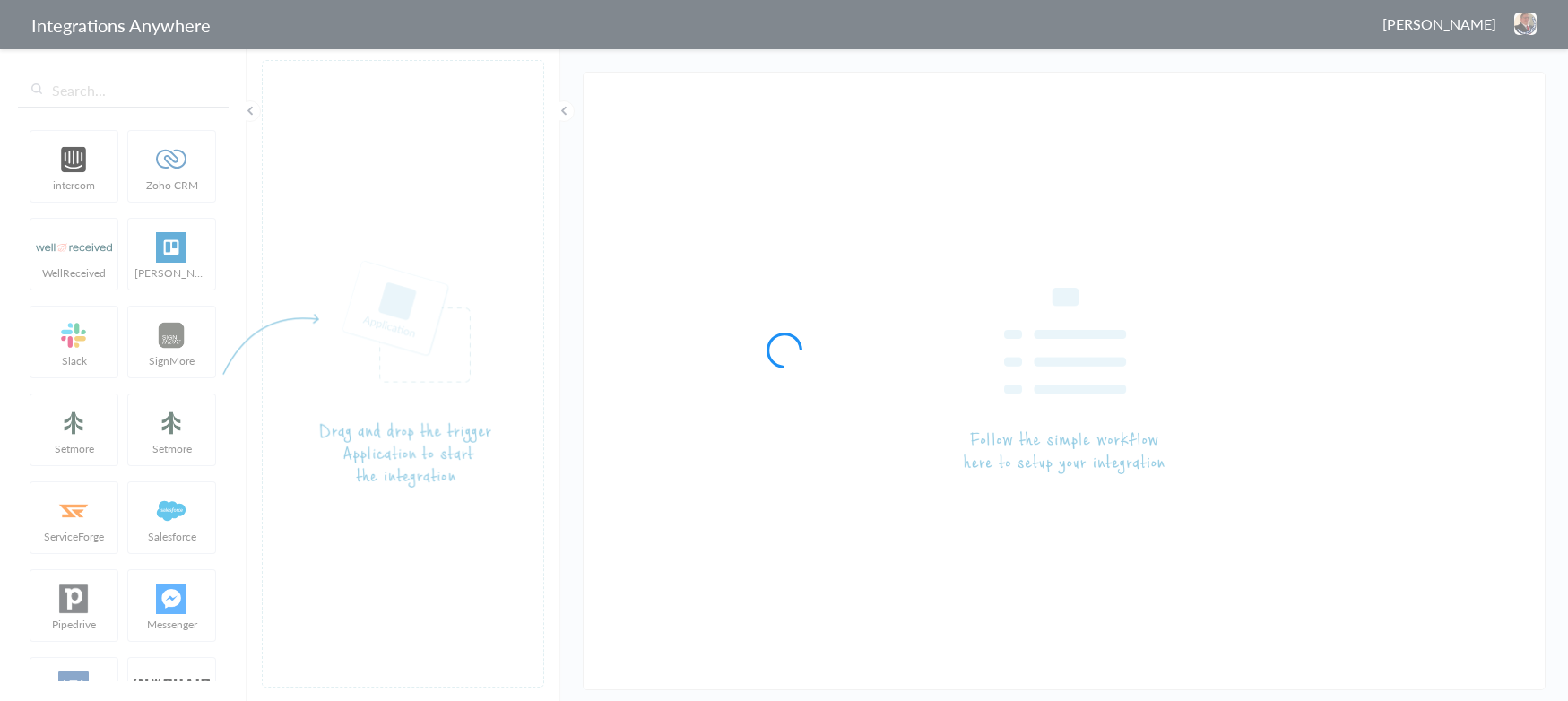
type input "(8774353204 - [PERSON_NAME] Decon) CWA - ServiceMinder [[GEOGRAPHIC_DATA] - Cre…"
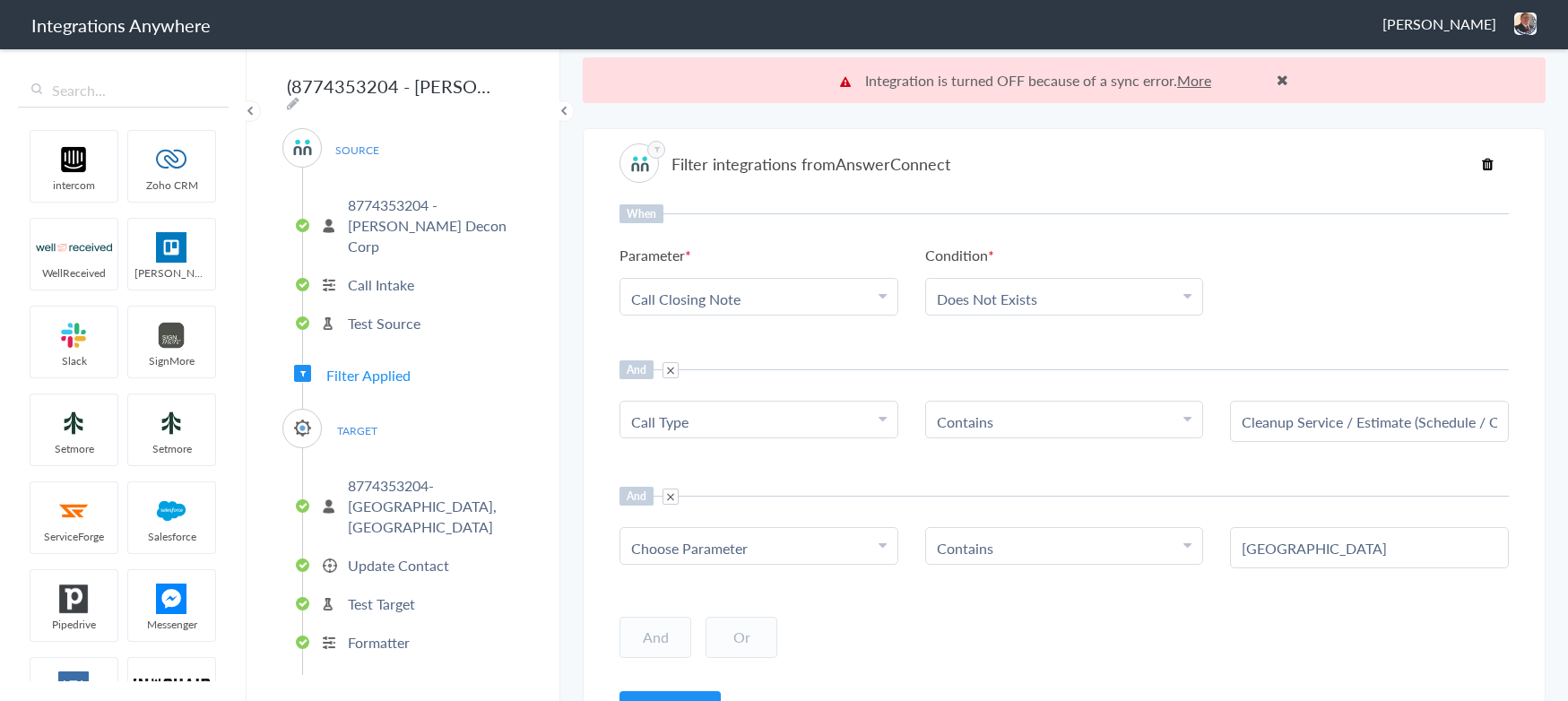
click at [785, 551] on div "Choose Parameter" at bounding box center [758, 549] width 256 height 20
click at [718, 594] on input "text" at bounding box center [758, 597] width 277 height 38
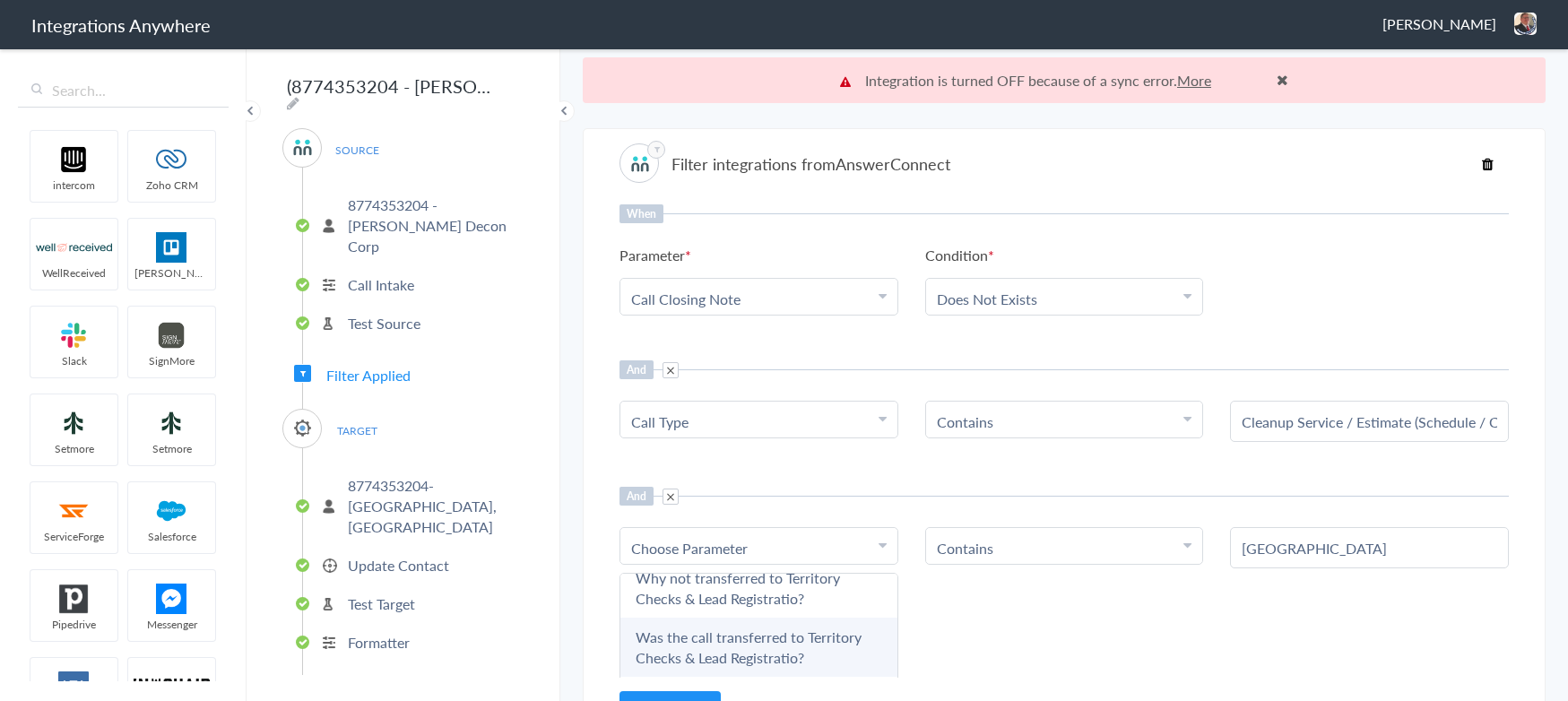
scroll to position [38, 0]
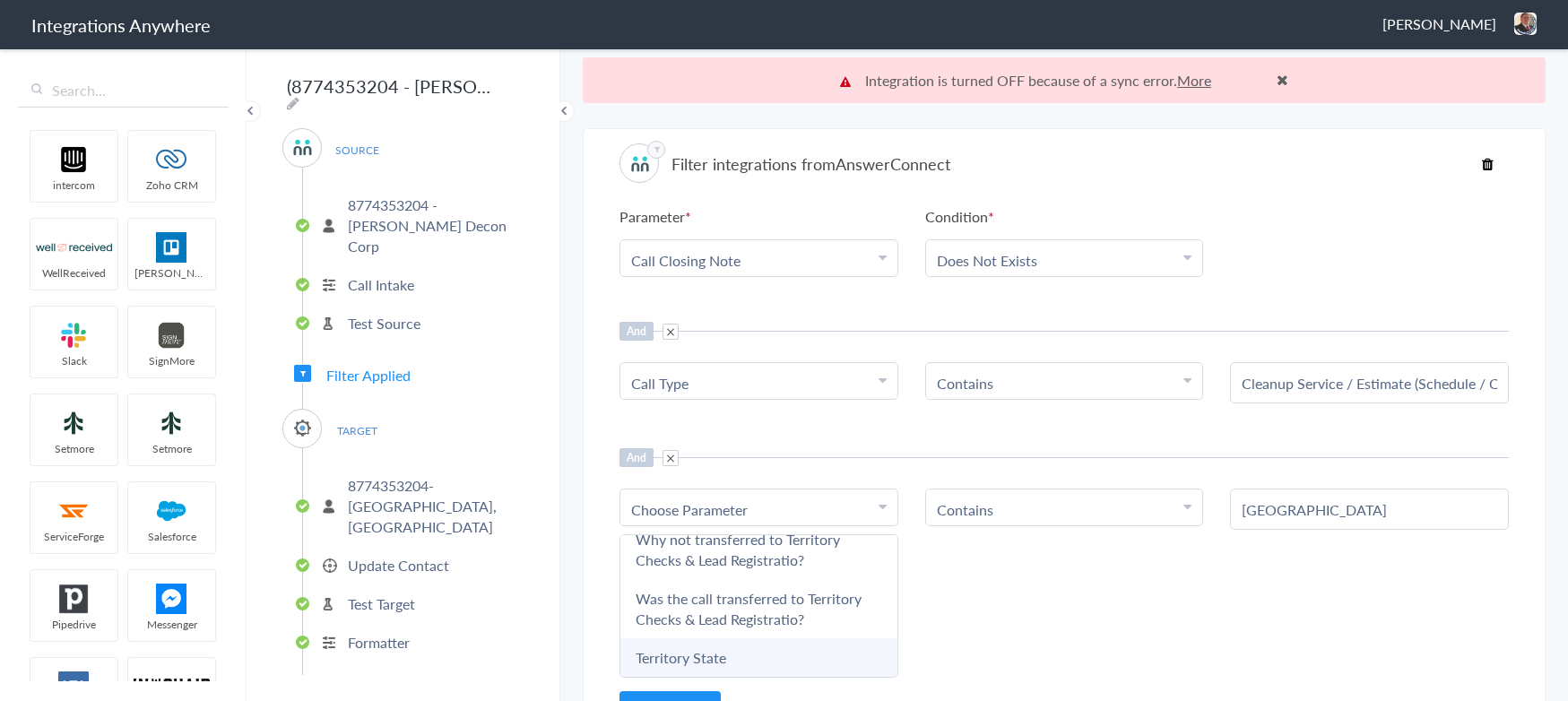
type input "terr"
click at [756, 651] on link "Territory State" at bounding box center [758, 657] width 277 height 38
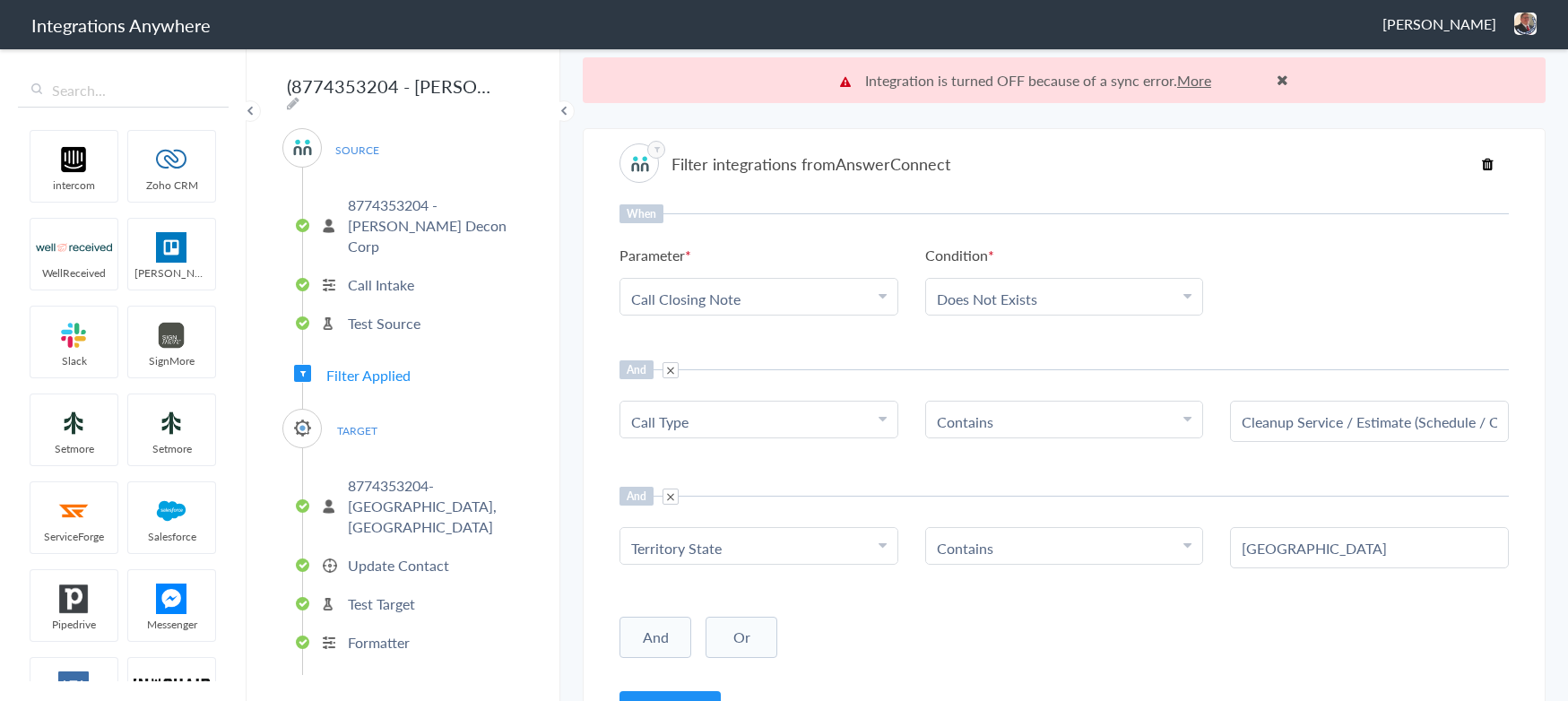
scroll to position [0, 0]
click at [975, 591] on div "When Parameter Choose Parameter Call Closing Note Name Email Phone Was the call…" at bounding box center [1063, 441] width 889 height 473
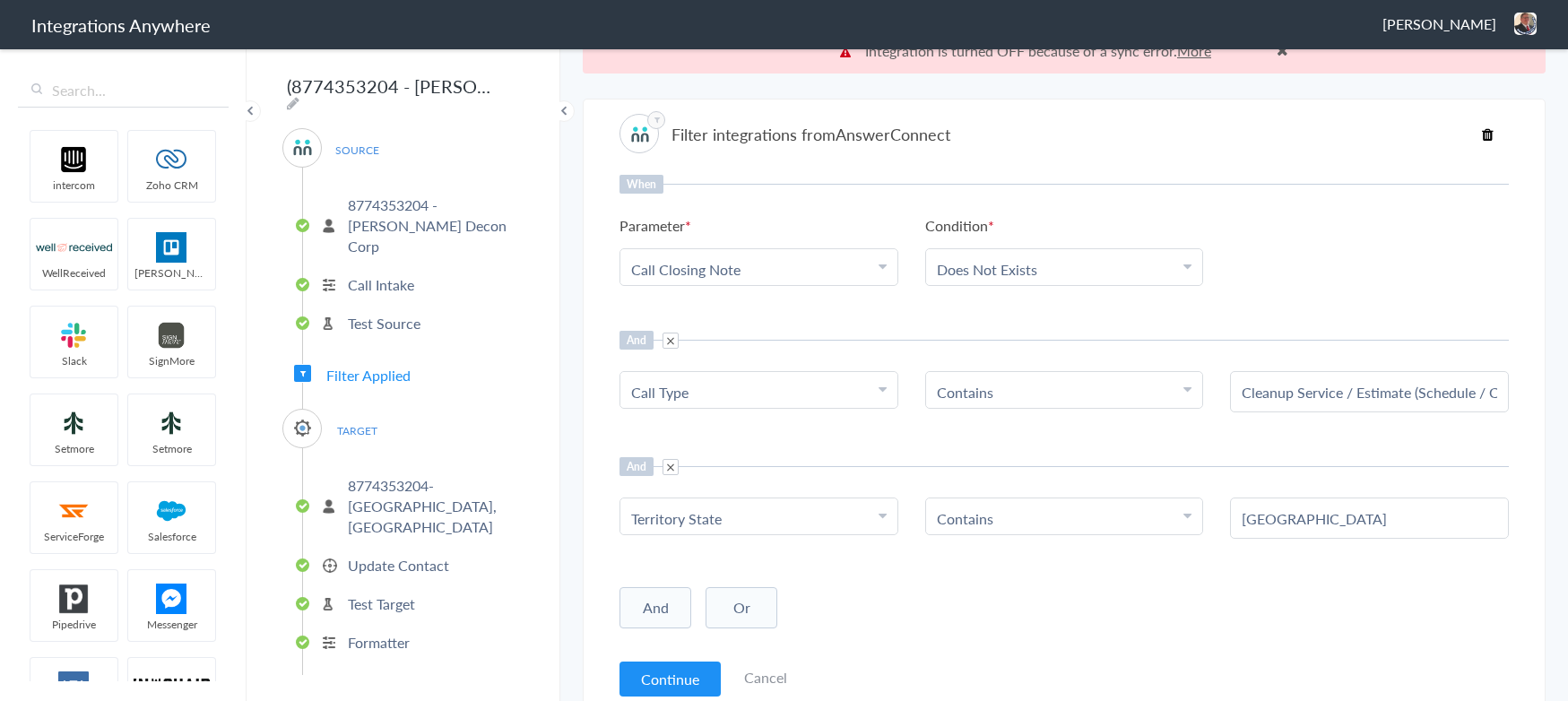
scroll to position [46, 0]
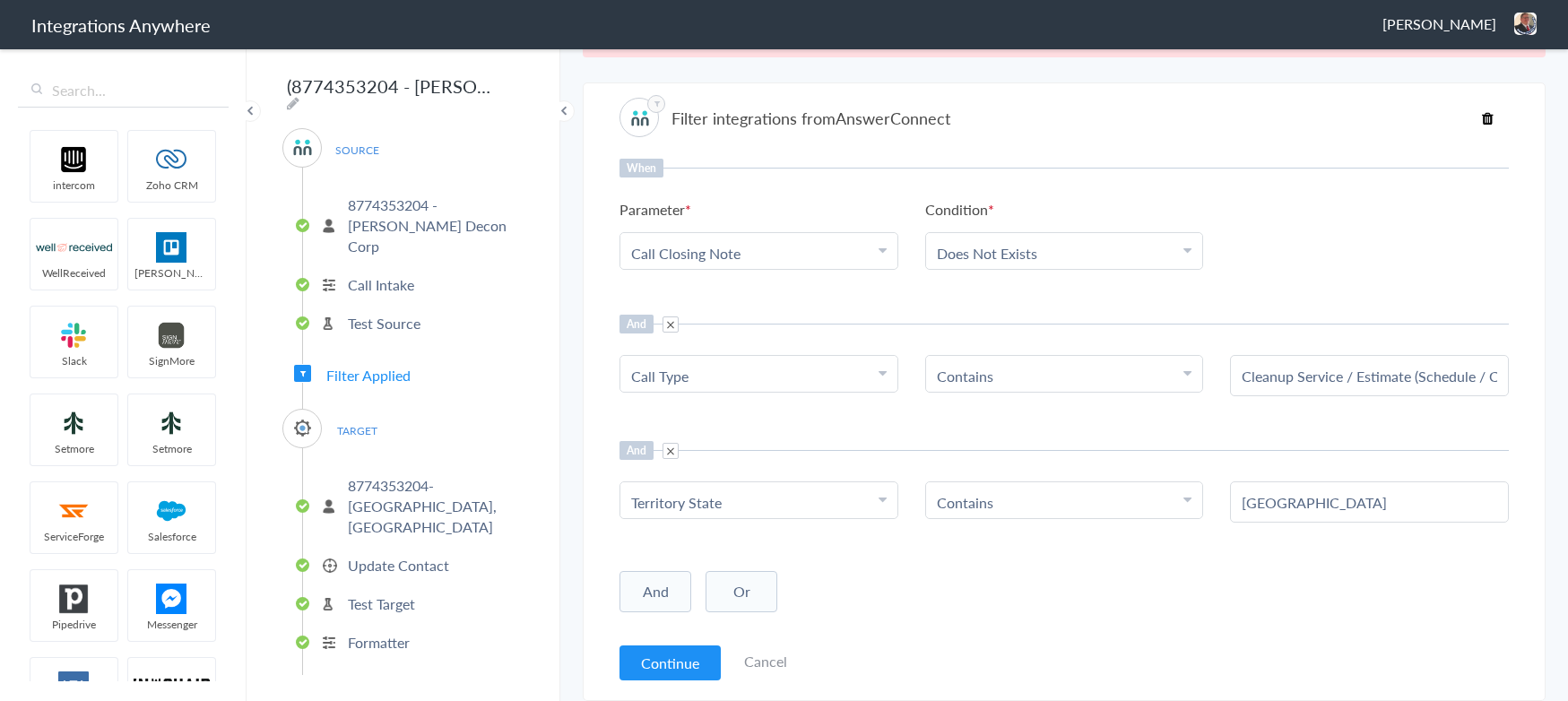
click at [822, 499] on State "Territory State" at bounding box center [755, 503] width 247 height 20
drag, startPoint x: 738, startPoint y: 498, endPoint x: 726, endPoint y: 499, distance: 12.0
click at [726, 499] on State "Territory State" at bounding box center [755, 503] width 247 height 20
click at [734, 499] on State "Territory State" at bounding box center [755, 503] width 247 height 20
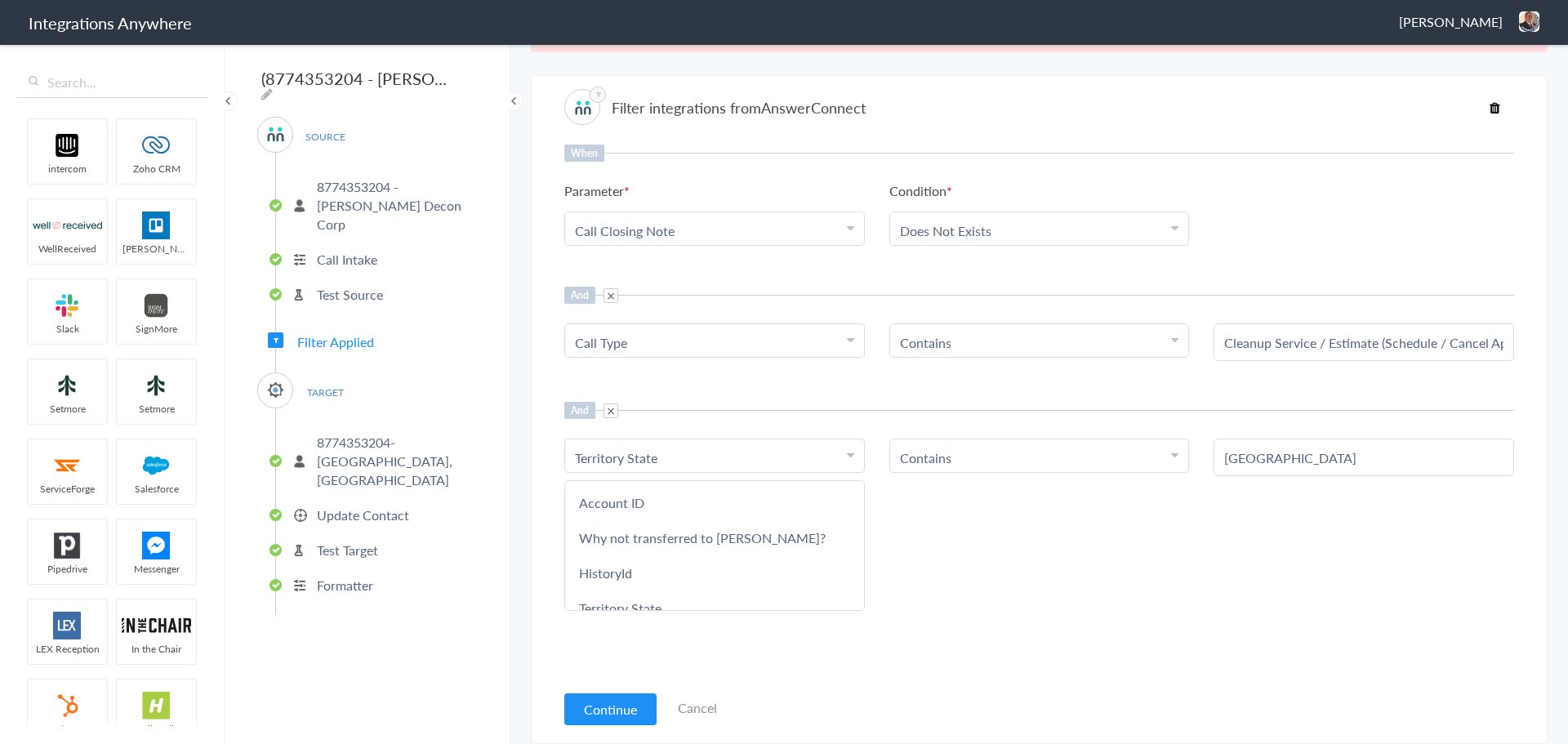
scroll to position [1893, 0]
click at [721, 456] on State "Territory State" at bounding box center [710, 458] width 272 height 19
click at [666, 454] on State "Territory State" at bounding box center [710, 458] width 272 height 19
click at [610, 408] on span at bounding box center [610, 410] width 14 height 14
click at [602, 423] on button "And" at bounding box center [596, 423] width 65 height 37
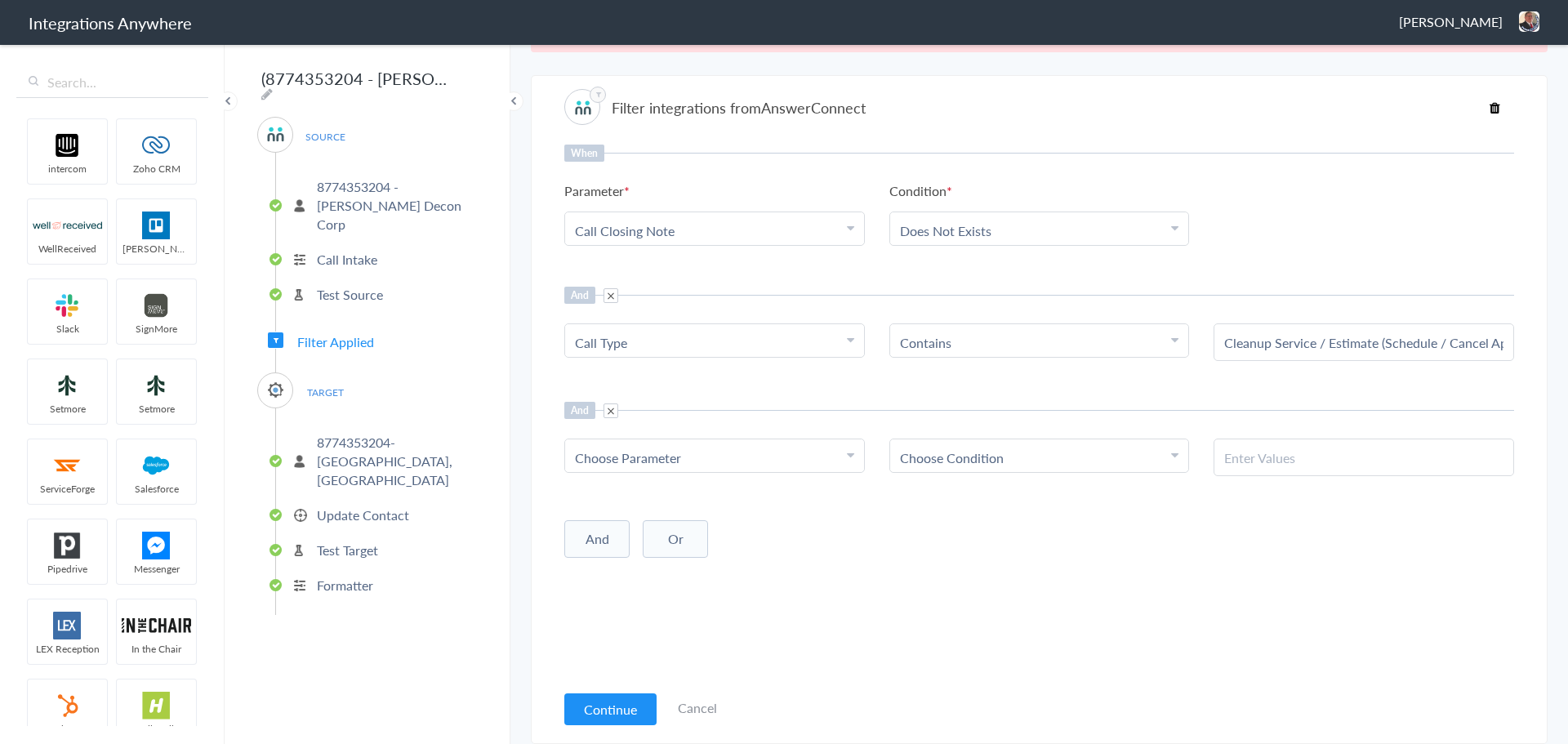
click at [617, 459] on span "Choose Parameter" at bounding box center [627, 458] width 106 height 19
click at [641, 515] on input "text" at bounding box center [714, 502] width 299 height 35
type input "what"
click at [663, 539] on link "What is the name of the City?" at bounding box center [714, 537] width 299 height 35
click at [967, 455] on span "Choose Condition" at bounding box center [952, 458] width 103 height 19
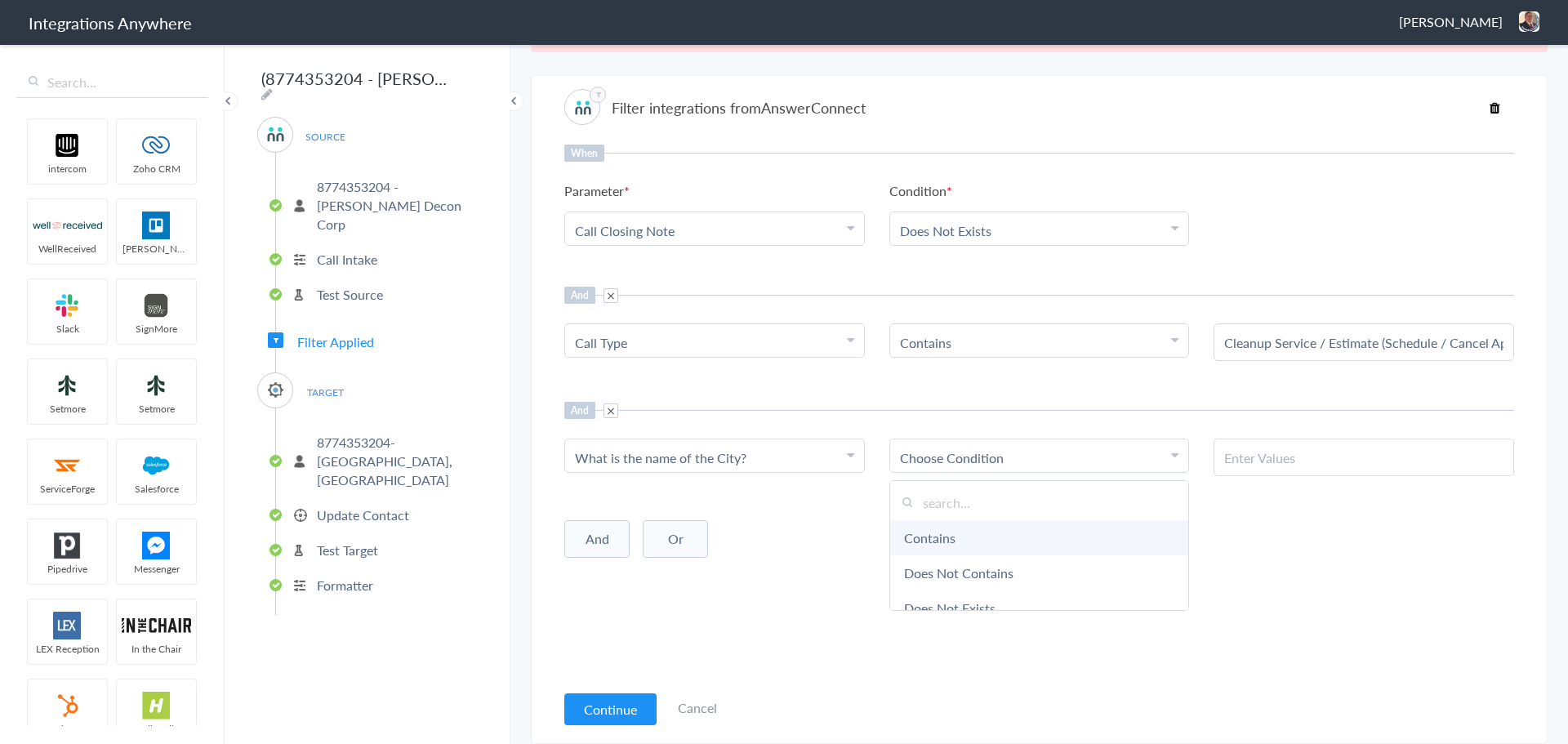
click at [966, 537] on link "Contains" at bounding box center [1039, 537] width 299 height 35
click at [273, 87] on icon at bounding box center [268, 93] width 12 height 13
type input "(8774353204 - [PERSON_NAME] Decon) CWA - ServiceMinder [[GEOGRAPHIC_DATA] - Cre…"
drag, startPoint x: 1253, startPoint y: 431, endPoint x: 1245, endPoint y: 455, distance: 25.3
click at [1253, 433] on div "And Choose Parameter What is the name of the City? Name Email Phone Was the cal…" at bounding box center [1039, 439] width 950 height 74
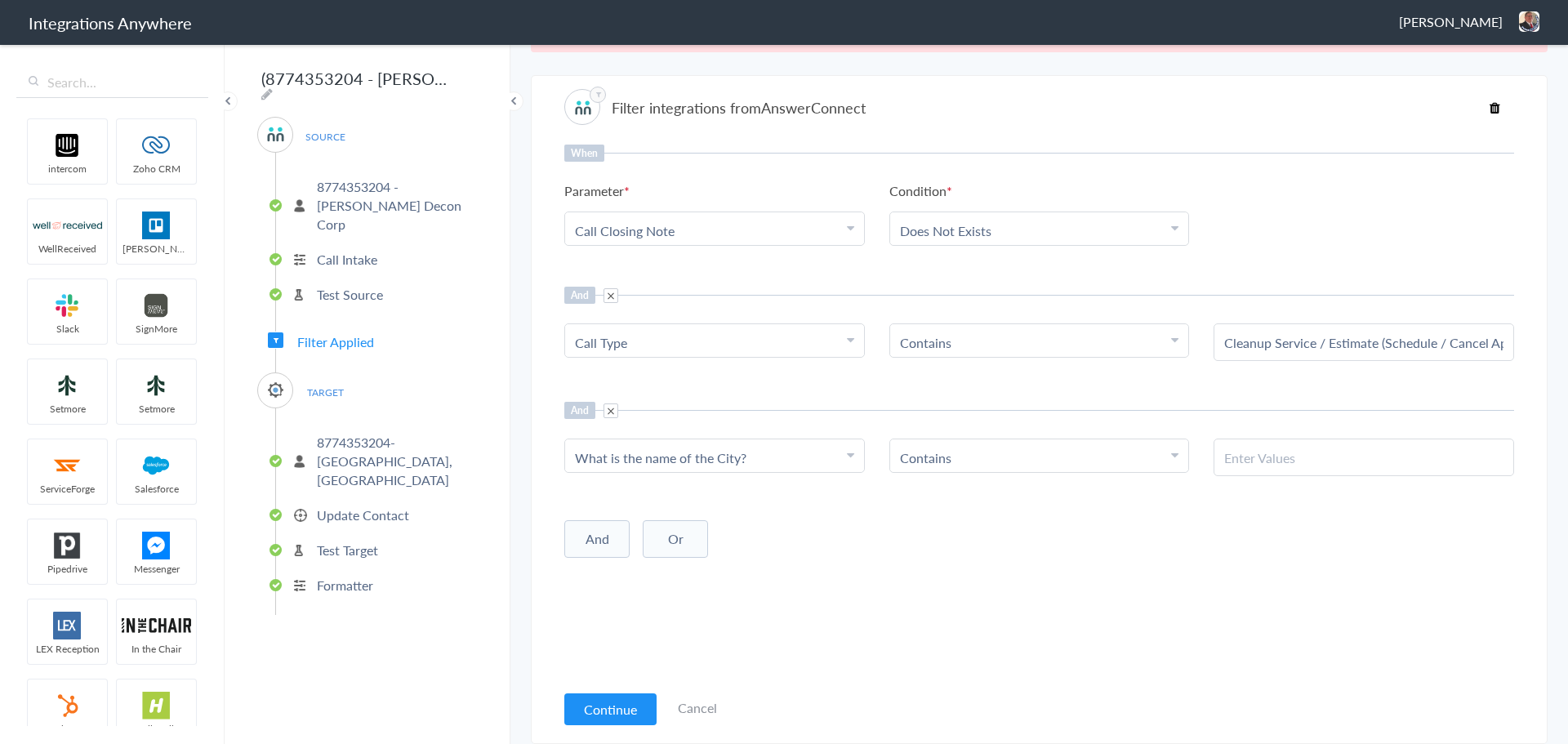
click at [1244, 455] on input "text" at bounding box center [1364, 458] width 279 height 19
paste input "[GEOGRAPHIC_DATA]"
type input "[GEOGRAPHIC_DATA]"
click at [1074, 538] on div "And Or Add Filter" at bounding box center [1039, 537] width 950 height 41
click at [630, 637] on button "Continue" at bounding box center [610, 709] width 92 height 32
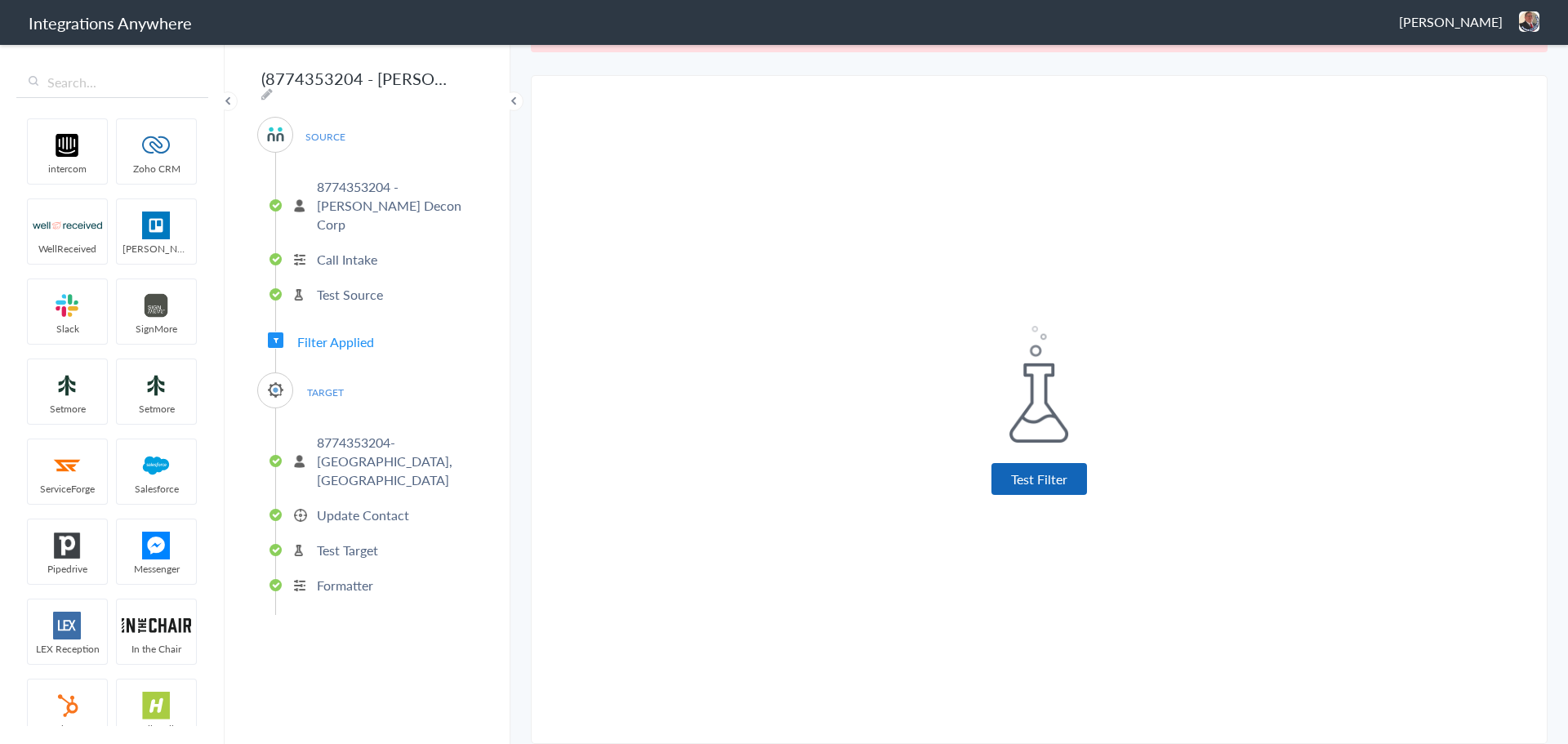
click at [1017, 480] on button "Test Filter" at bounding box center [1039, 479] width 96 height 32
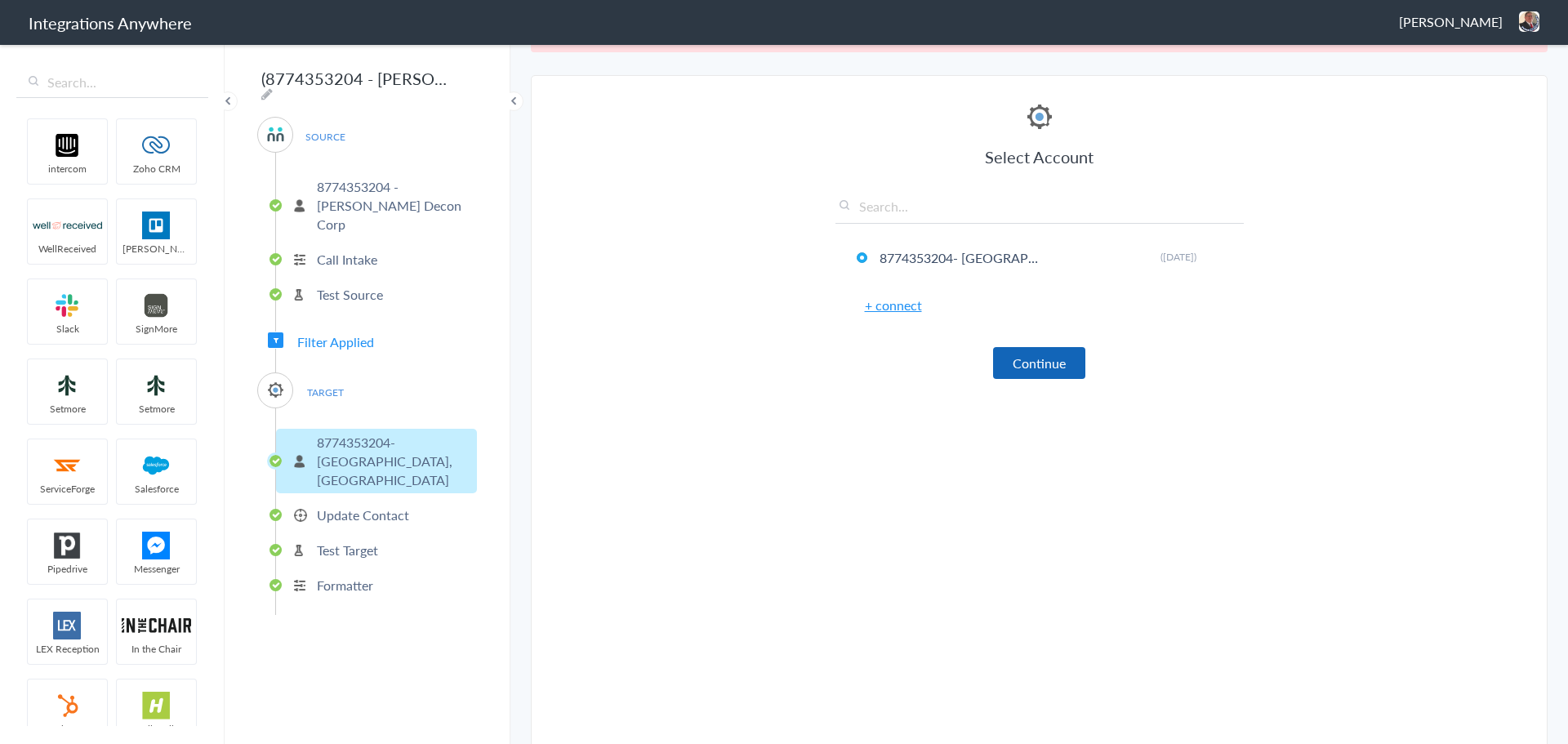
click at [1014, 377] on button "Continue" at bounding box center [1039, 363] width 92 height 32
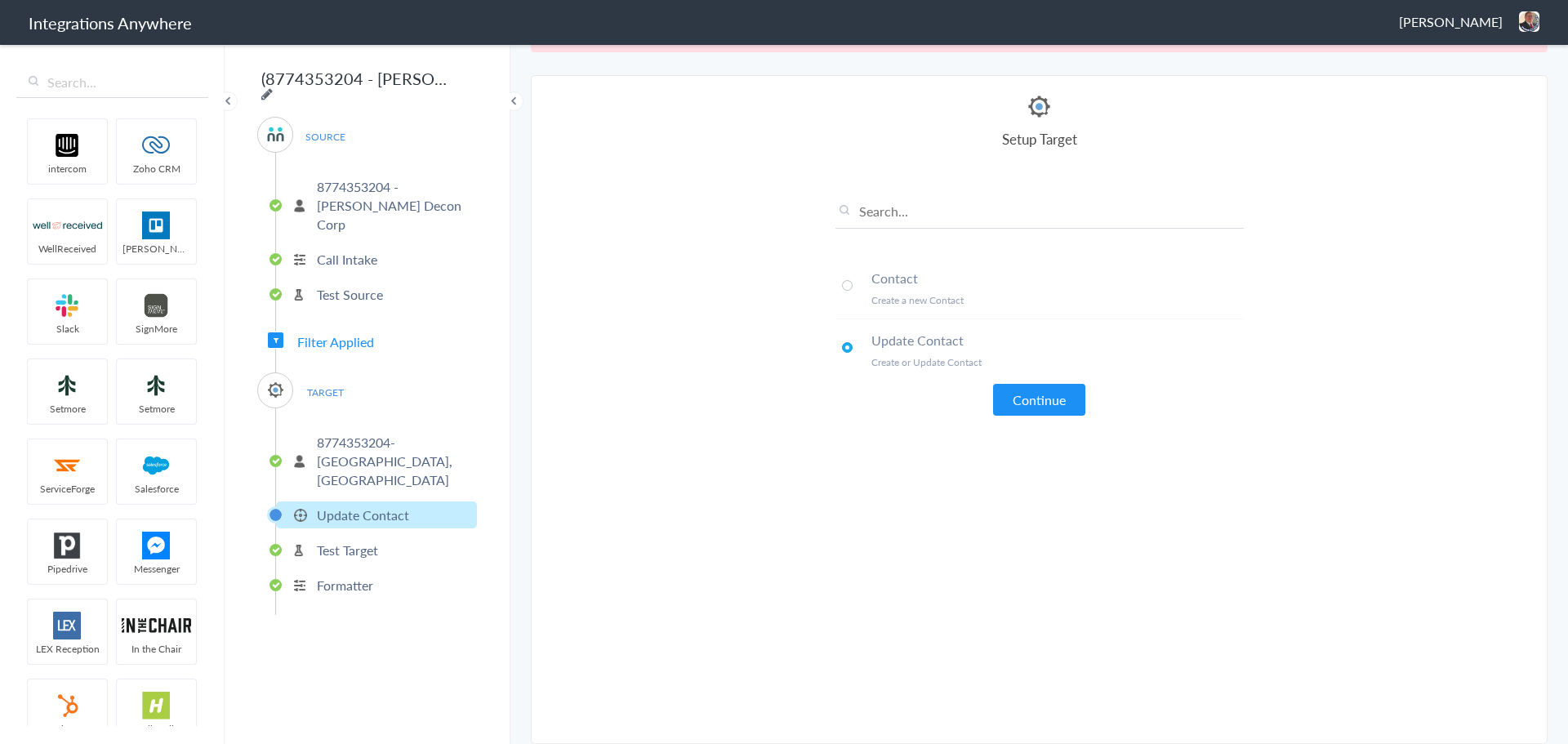
click at [273, 87] on icon at bounding box center [268, 93] width 12 height 13
type input "(8774353204 - [PERSON_NAME] Decon) CWA - ServiceMinder [[GEOGRAPHIC_DATA] - Cre…"
click at [838, 273] on li "Contact Create a new Contact" at bounding box center [1040, 288] width 408 height 62
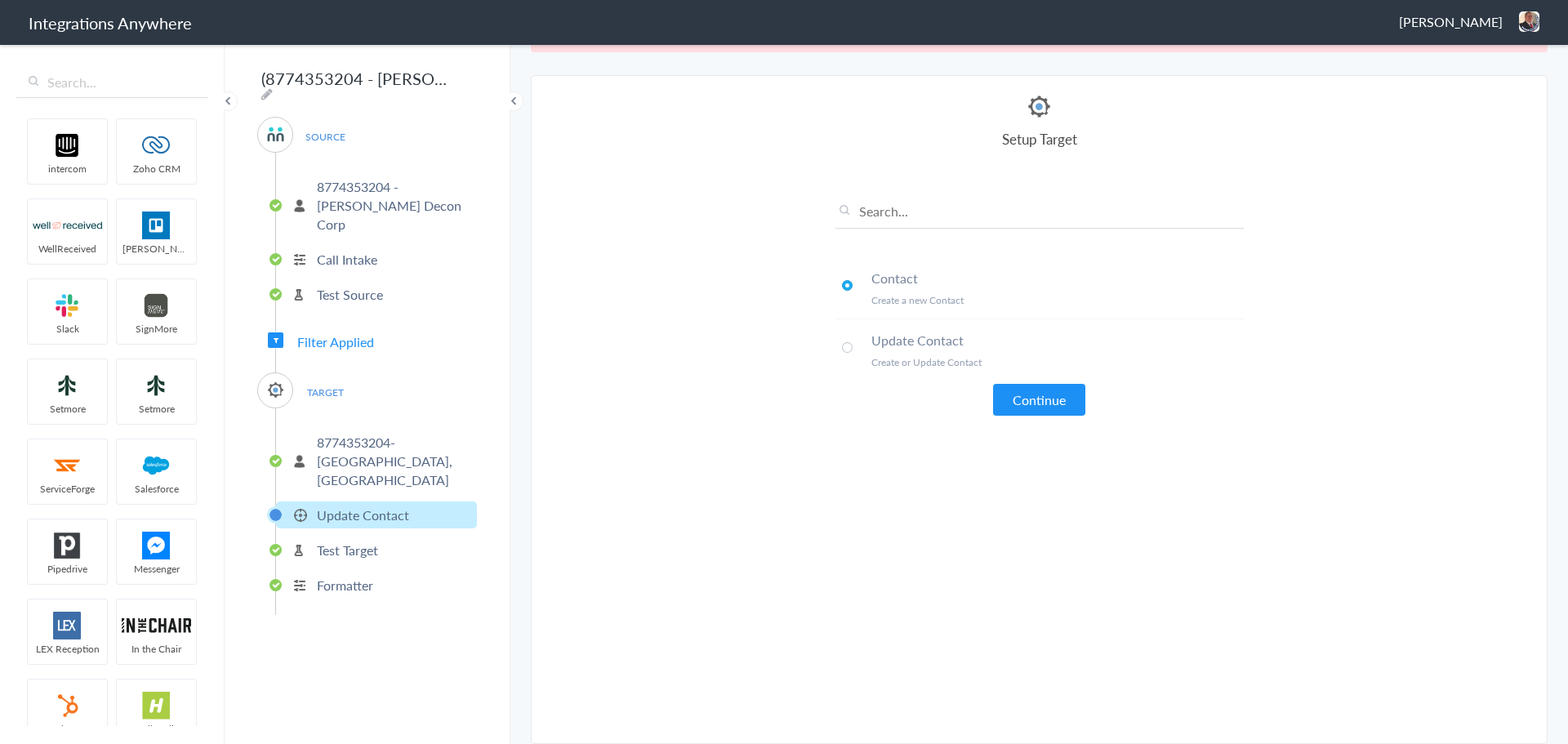
click at [1030, 405] on button "Continue" at bounding box center [1039, 400] width 92 height 32
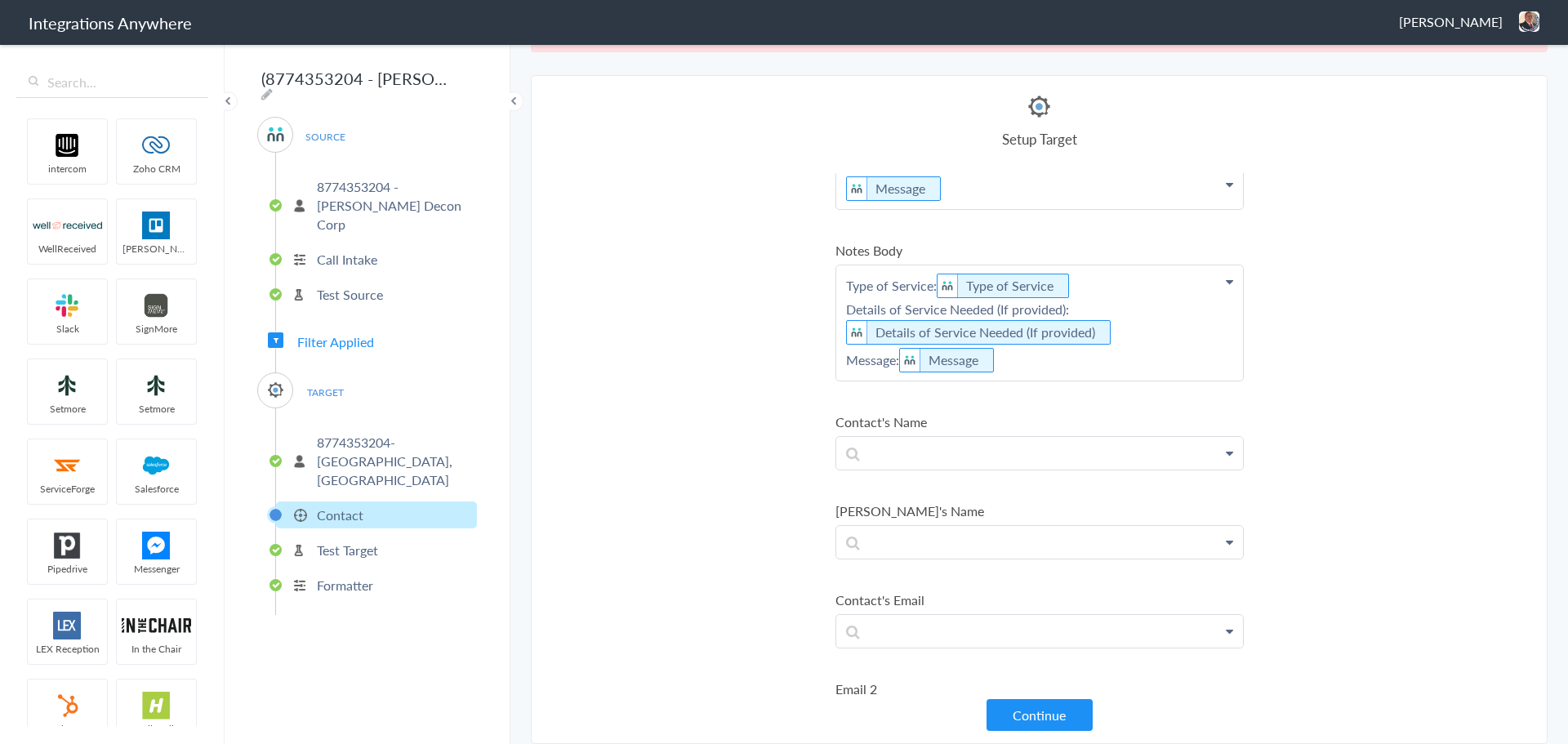
scroll to position [327, 0]
click at [908, 449] on p at bounding box center [1040, 447] width 406 height 33
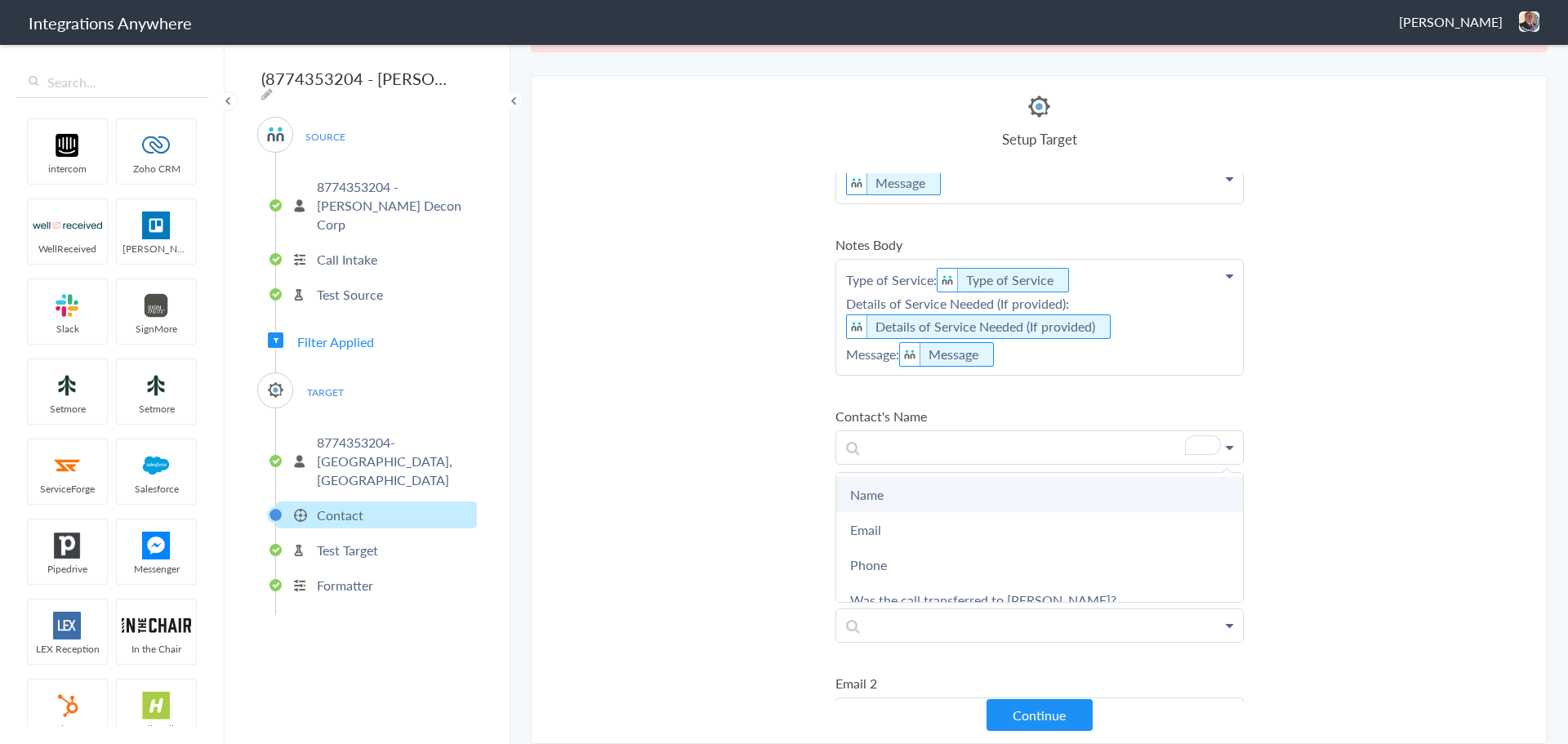
click at [902, 481] on link "Name" at bounding box center [1040, 493] width 406 height 35
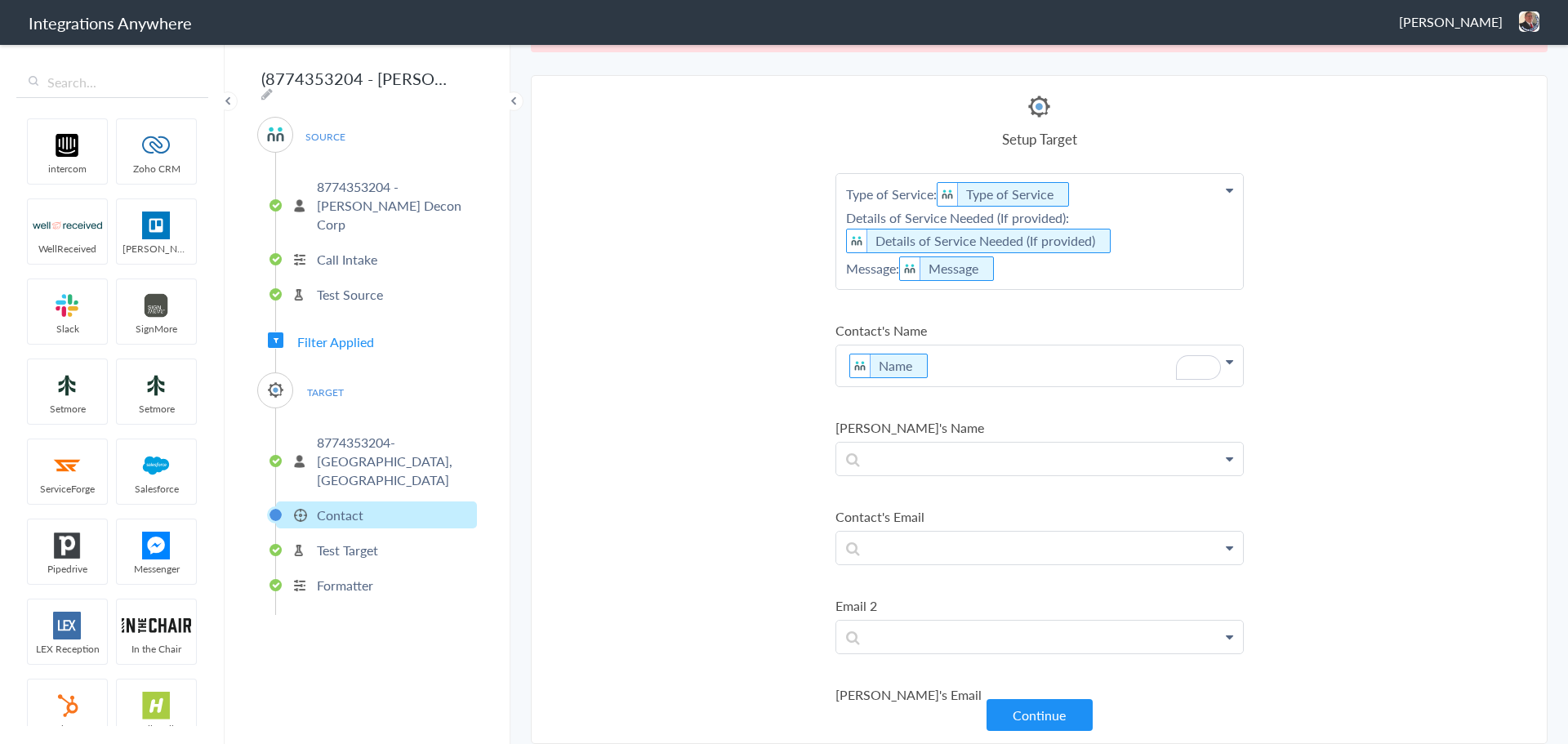
scroll to position [490, 0]
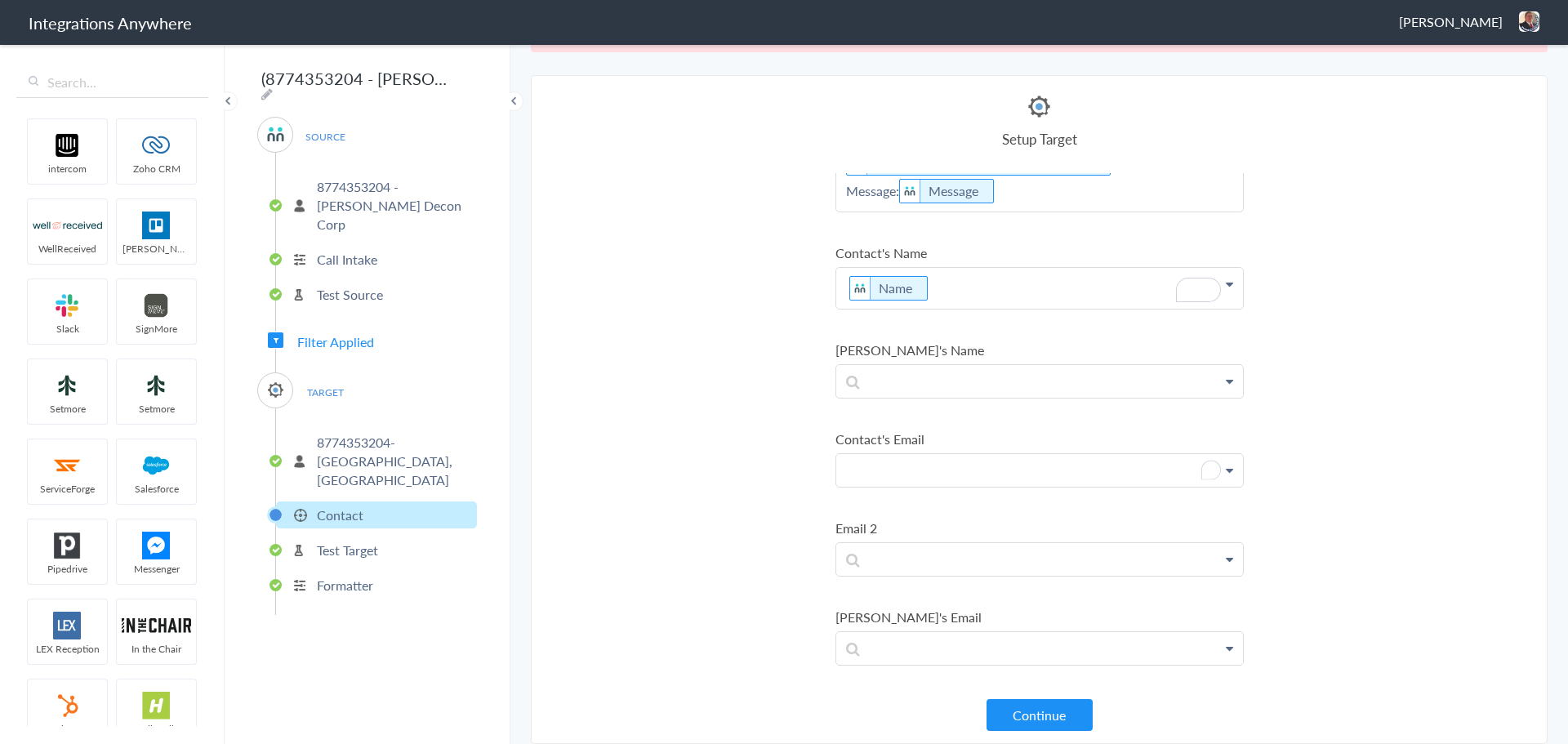
click at [913, 464] on p "To enrich screen reader interactions, please activate Accessibility in Grammarl…" at bounding box center [1040, 470] width 406 height 33
click at [886, 551] on link "Email" at bounding box center [1040, 552] width 406 height 35
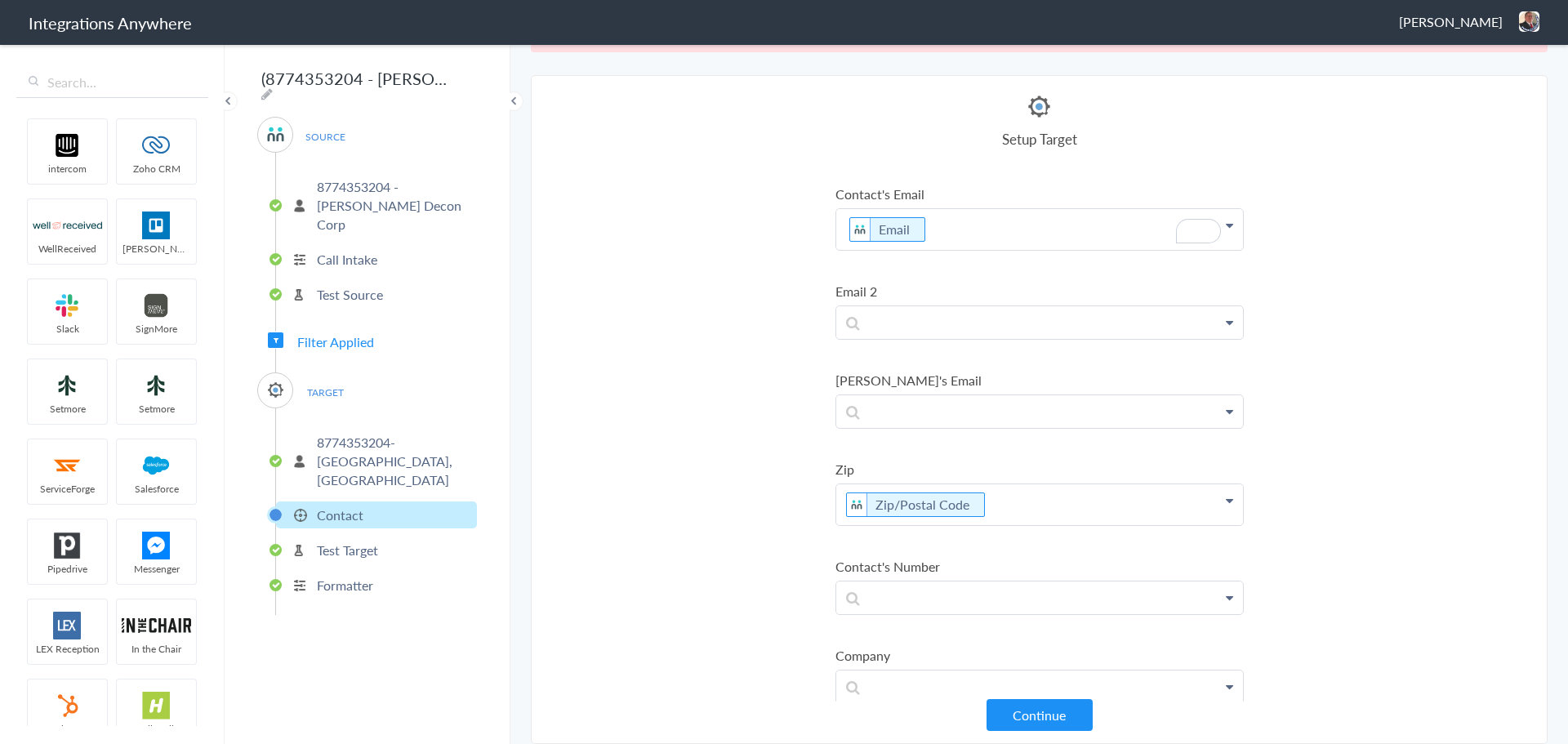
scroll to position [898, 0]
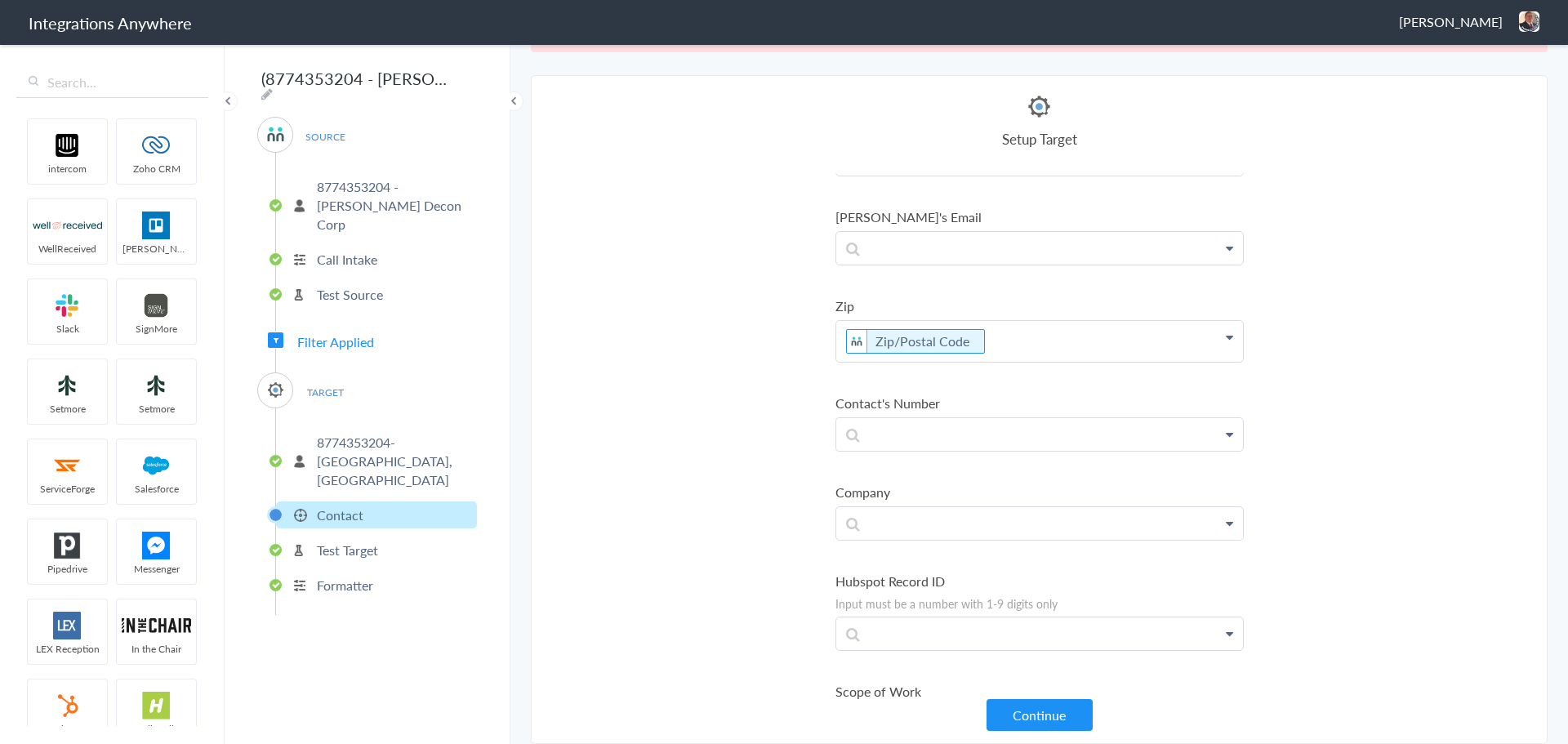
click at [934, 415] on li "Contact's Number Name Email Phone Was the call transferred to Jerod Reep? Date …" at bounding box center [1040, 422] width 408 height 58
click at [931, 427] on p "To enrich screen reader interactions, please activate Accessibility in Grammarl…" at bounding box center [1040, 434] width 406 height 33
click at [921, 553] on link "Phone" at bounding box center [1040, 551] width 406 height 35
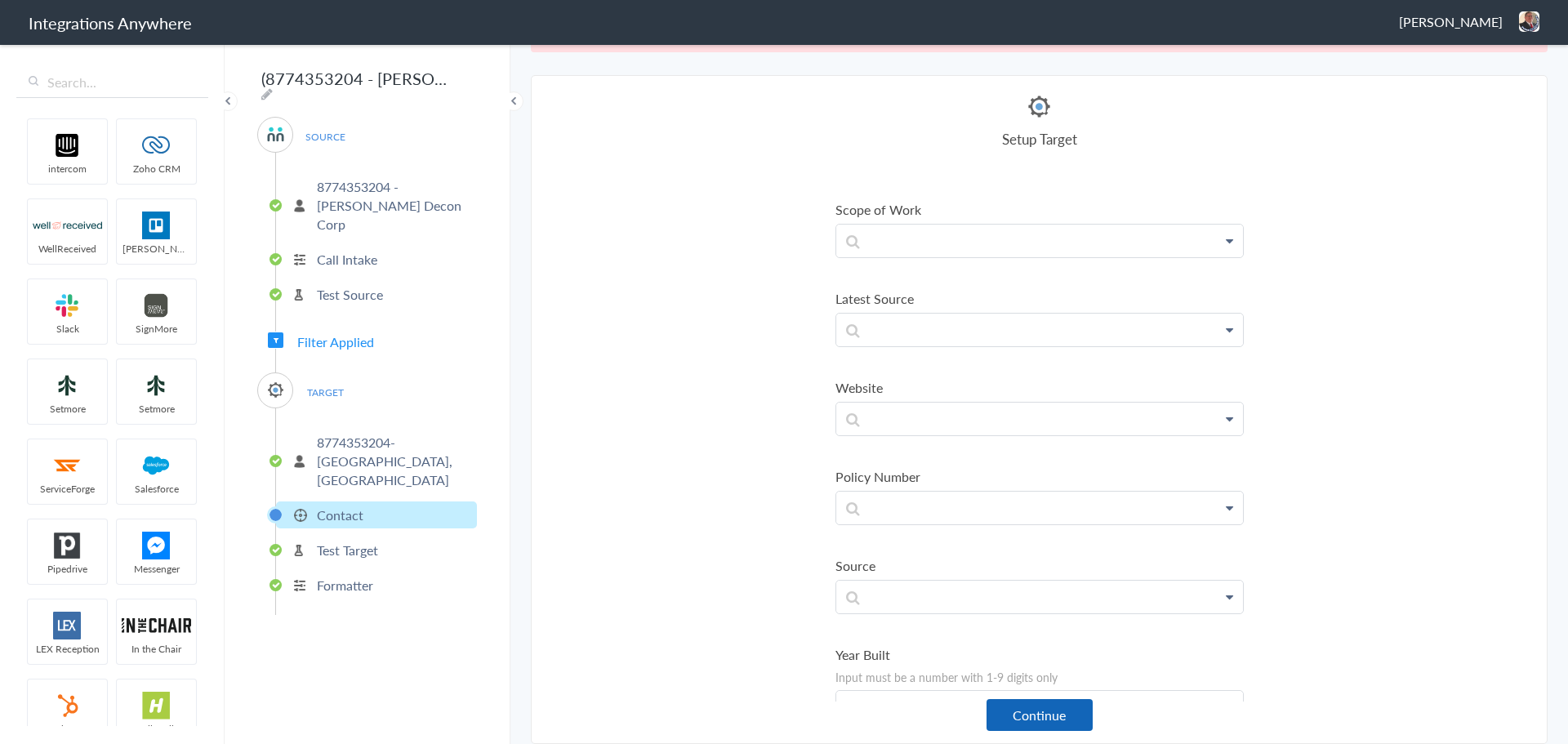
click at [1026, 637] on button "Continue" at bounding box center [1039, 715] width 106 height 32
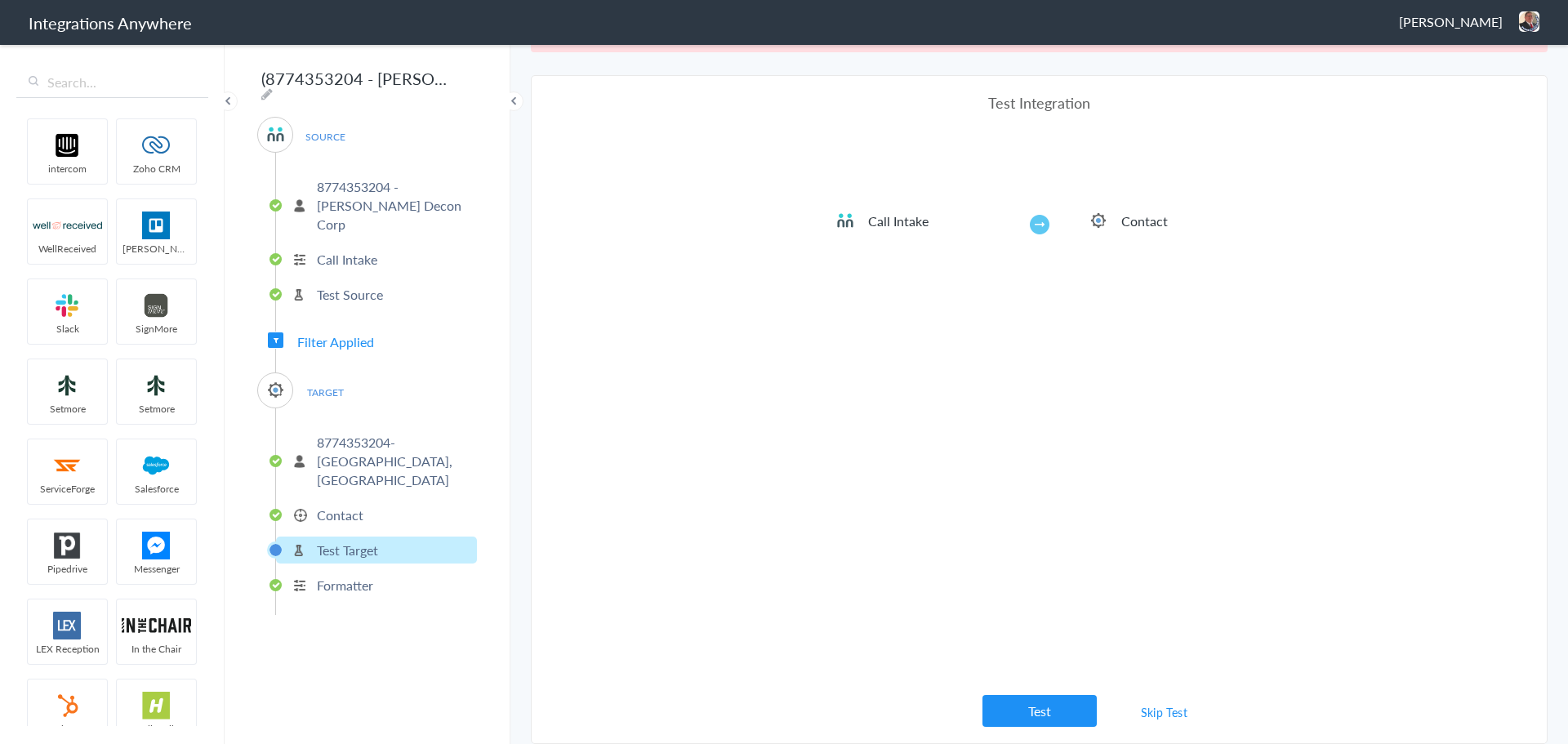
click at [1040, 637] on button "Test" at bounding box center [1039, 711] width 114 height 32
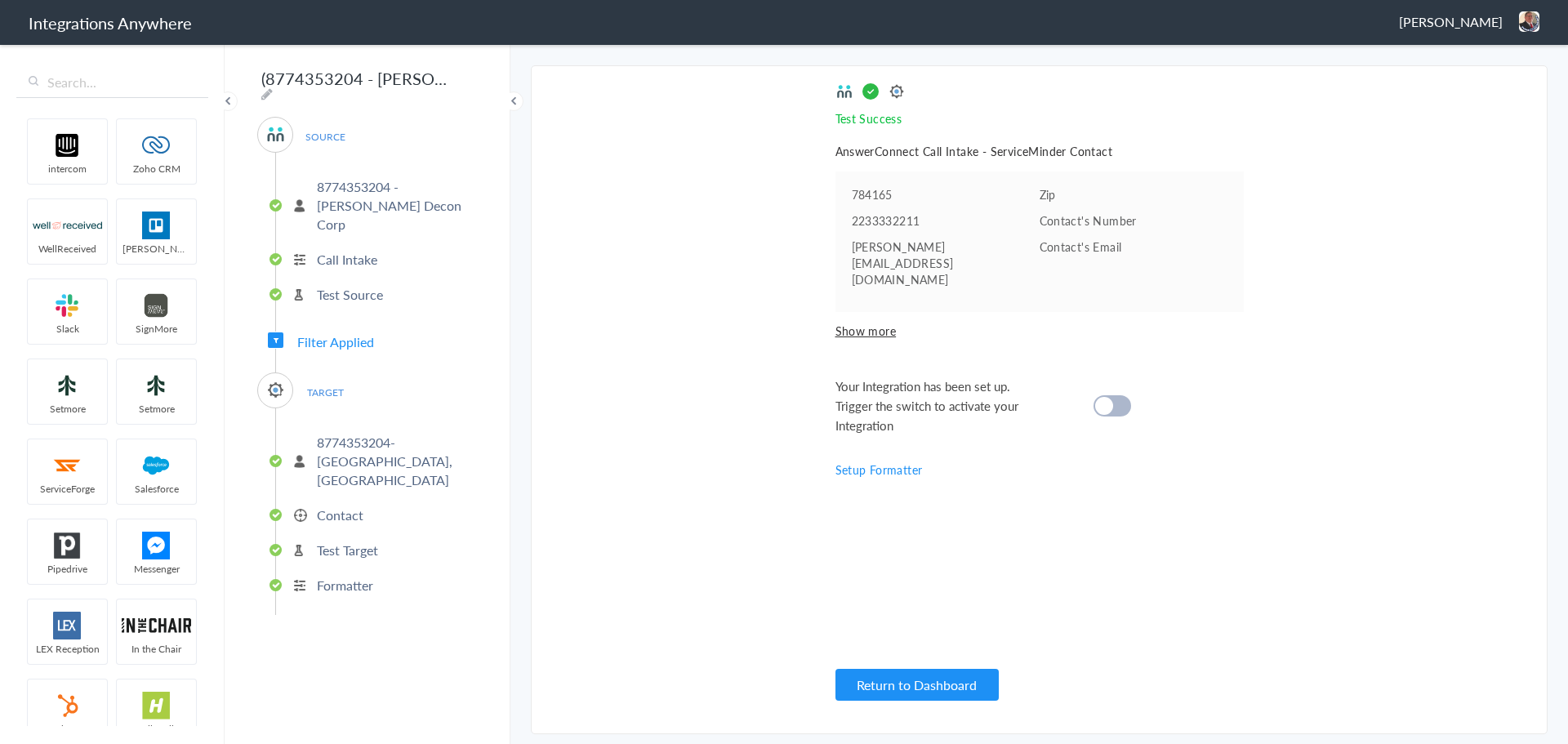
click at [1114, 395] on div at bounding box center [1112, 405] width 37 height 21
